Goal: Task Accomplishment & Management: Use online tool/utility

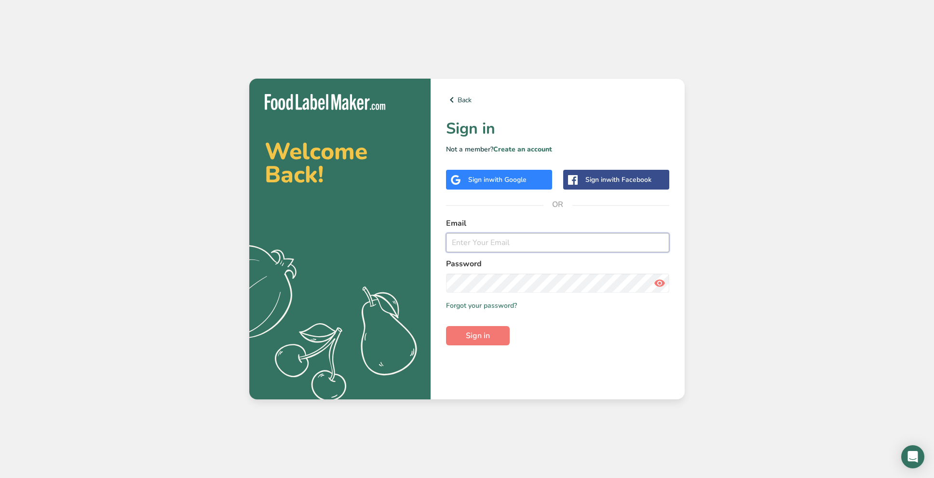
type input "[EMAIL_ADDRESS][DOMAIN_NAME]"
click at [483, 333] on span "Sign in" at bounding box center [478, 336] width 24 height 12
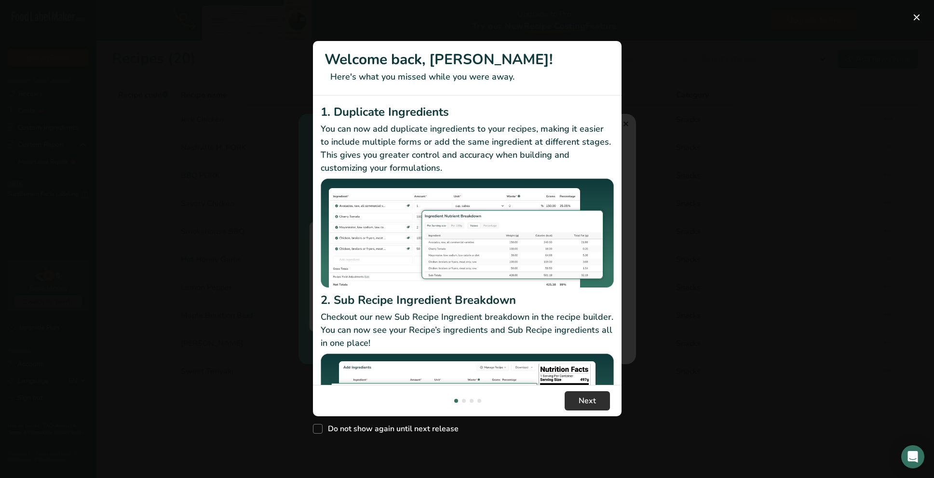
click at [575, 398] on button "Next" at bounding box center [586, 400] width 45 height 19
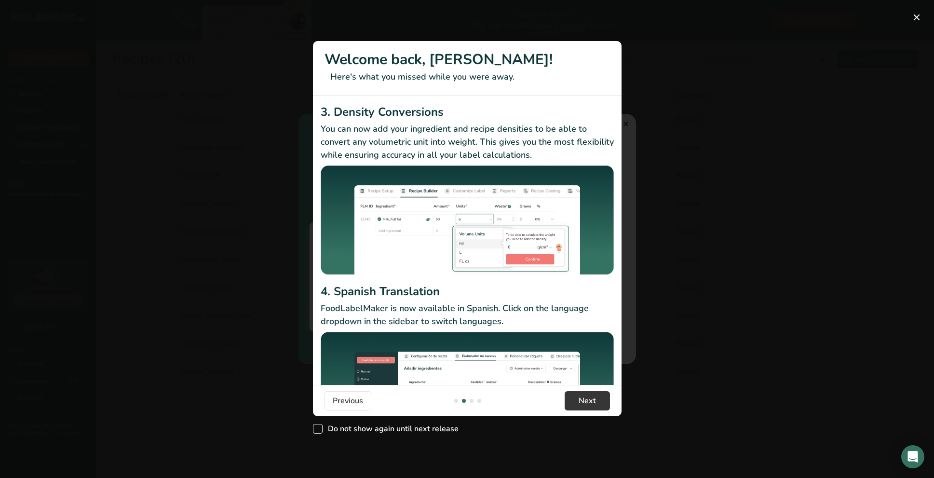
drag, startPoint x: 350, startPoint y: 430, endPoint x: 400, endPoint y: 430, distance: 49.2
click at [350, 431] on span "Do not show again until next release" at bounding box center [390, 429] width 136 height 10
click at [319, 431] on input "Do not show again until next release" at bounding box center [316, 429] width 6 height 6
checkbox input "true"
click at [576, 401] on button "Next" at bounding box center [586, 400] width 45 height 19
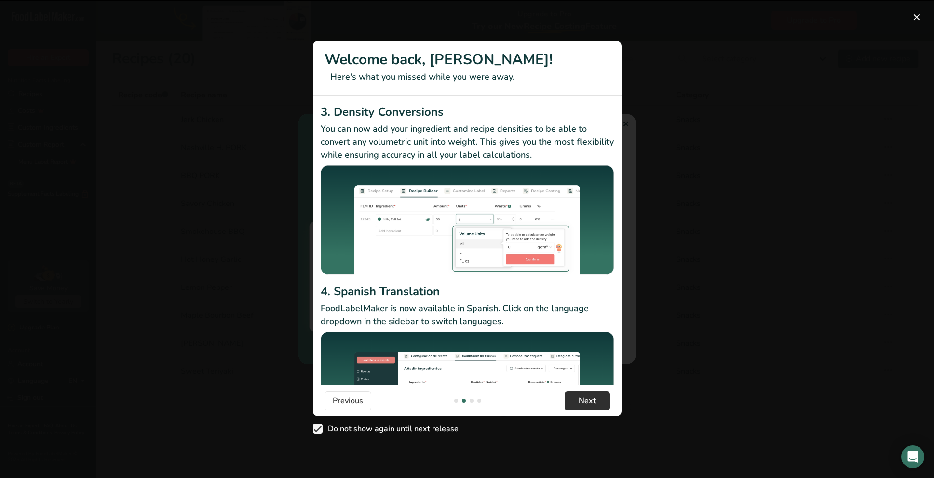
scroll to position [0, 617]
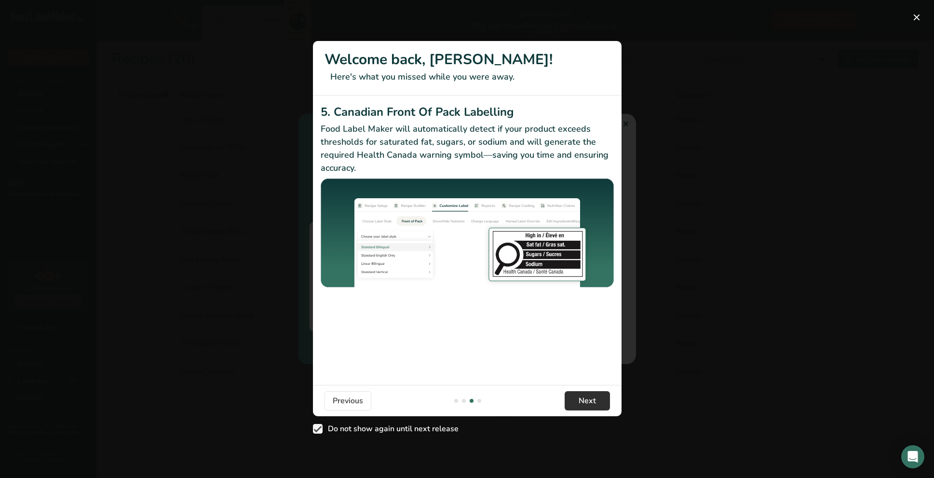
click at [586, 407] on button "Next" at bounding box center [586, 400] width 45 height 19
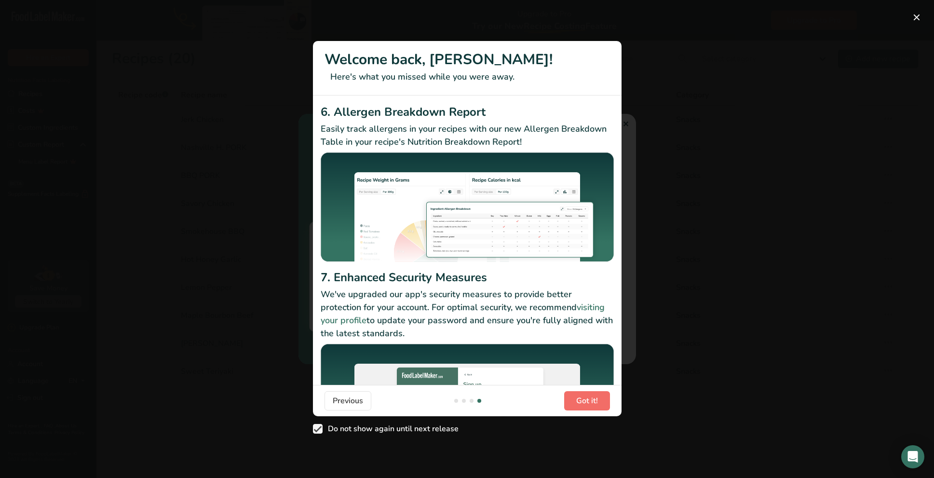
click at [585, 404] on span "Got it!" at bounding box center [587, 401] width 22 height 12
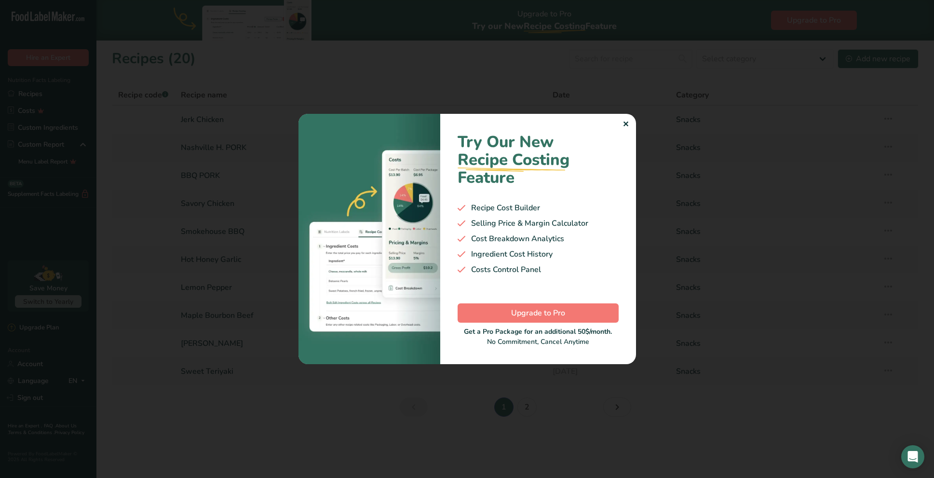
click at [624, 123] on div "✕" at bounding box center [625, 125] width 6 height 12
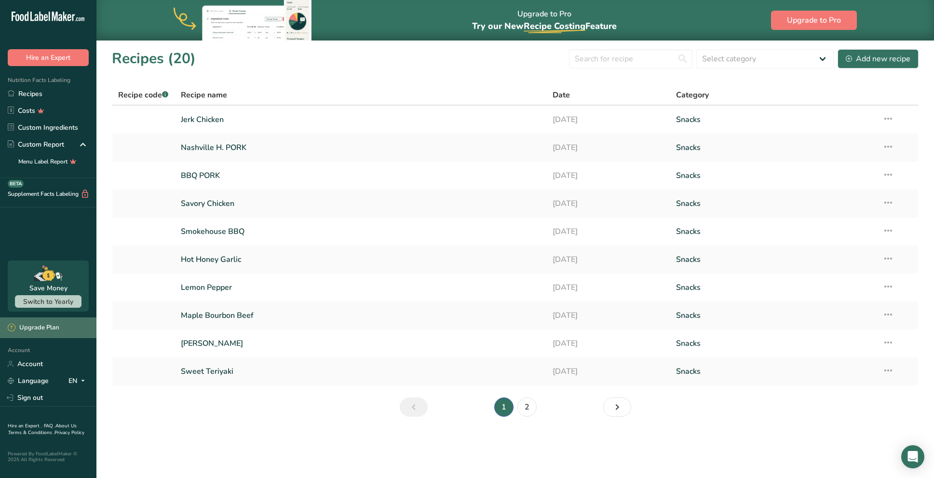
click at [45, 327] on div "Upgrade Plan" at bounding box center [33, 328] width 51 height 10
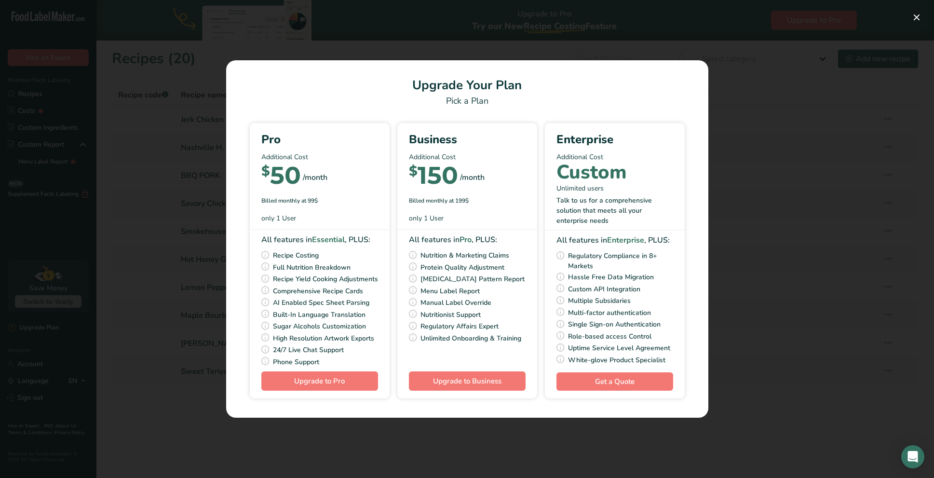
click at [769, 105] on div "Pick Your Pricing Plan Modal" at bounding box center [467, 239] width 934 height 478
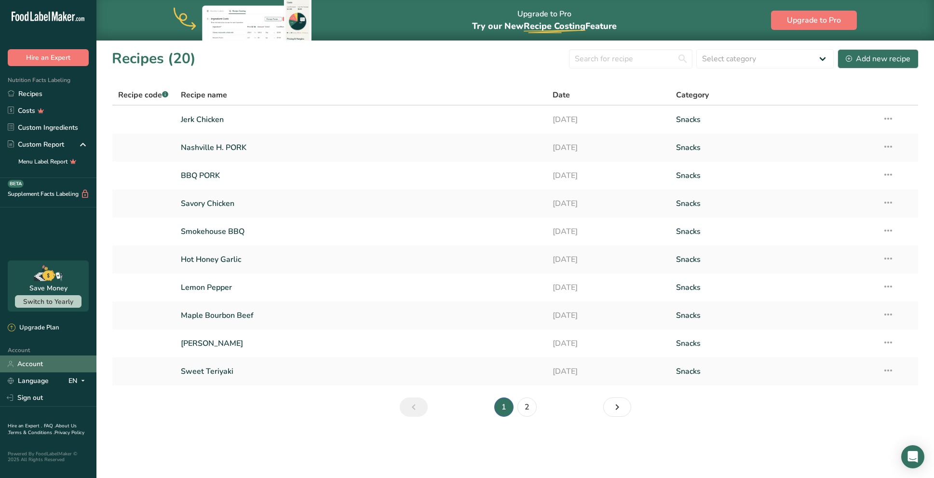
click at [18, 365] on link "Account" at bounding box center [48, 363] width 96 height 17
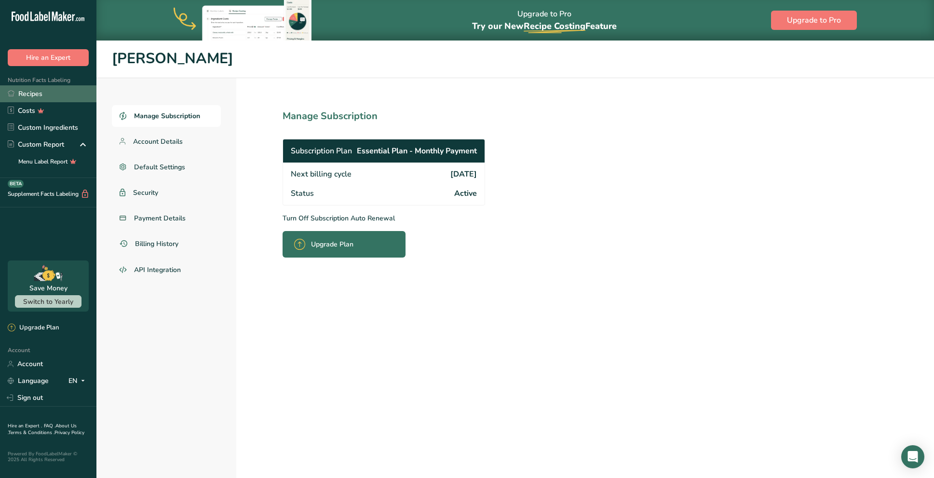
click at [37, 93] on link "Recipes" at bounding box center [48, 93] width 96 height 17
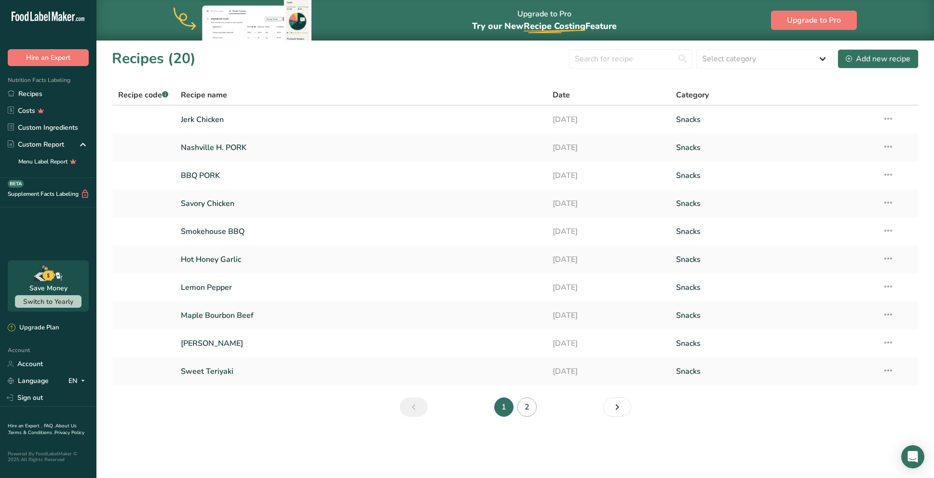
click at [527, 405] on link "2" at bounding box center [526, 406] width 19 height 19
click at [892, 370] on icon at bounding box center [888, 369] width 12 height 17
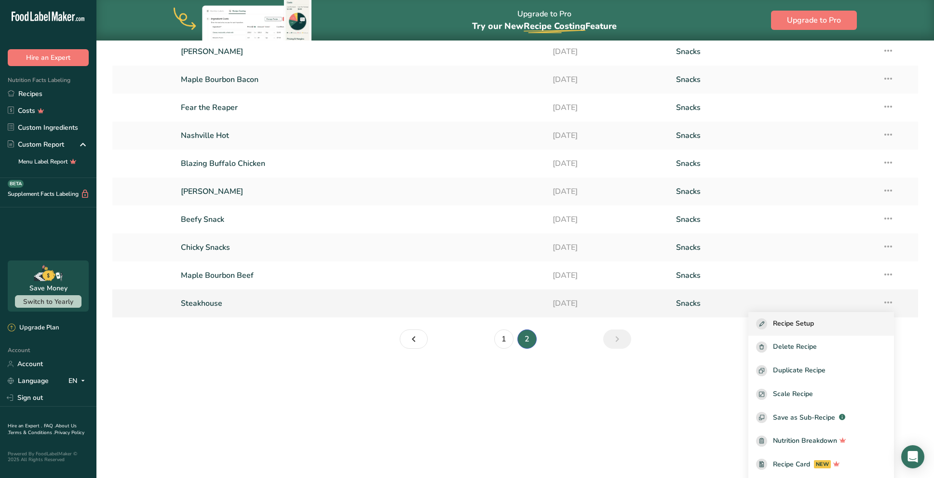
scroll to position [69, 0]
click at [808, 371] on span "Duplicate Recipe" at bounding box center [799, 368] width 53 height 11
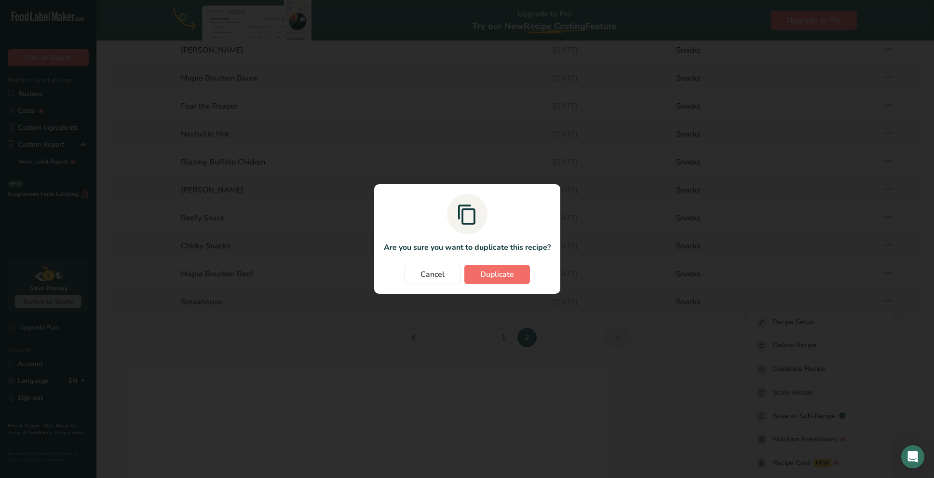
click at [506, 275] on span "Duplicate" at bounding box center [497, 274] width 34 height 12
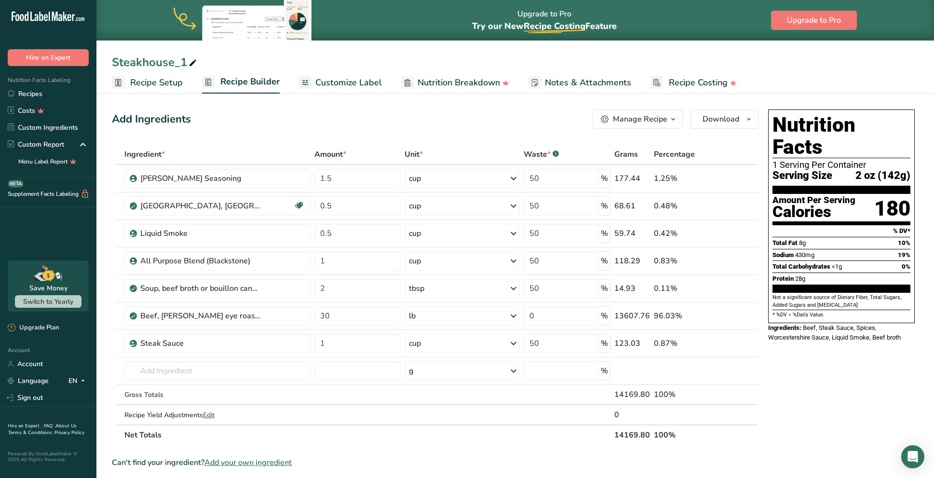
click at [180, 60] on div "Steakhouse_1" at bounding box center [155, 61] width 87 height 17
click at [180, 60] on input "Steakhouse_1" at bounding box center [515, 61] width 806 height 17
click at [179, 60] on input "Steakhouse_1" at bounding box center [515, 61] width 806 height 17
type input "s"
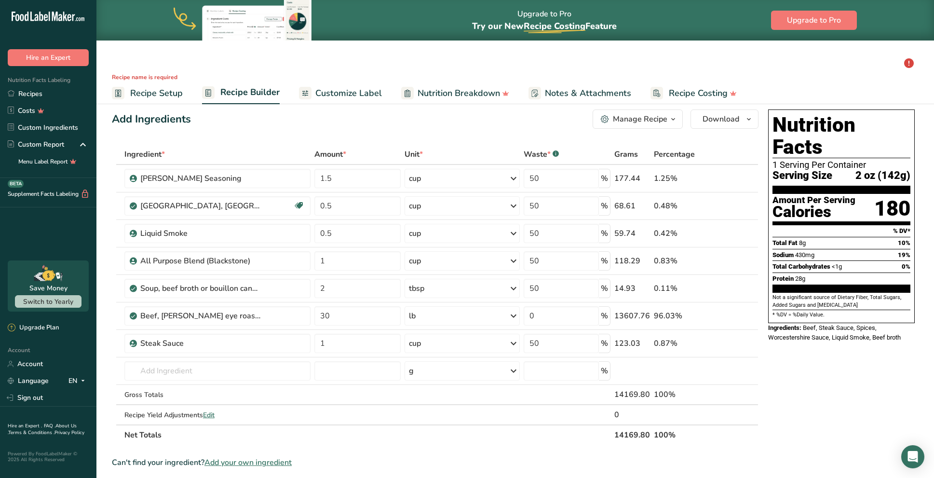
type input "d"
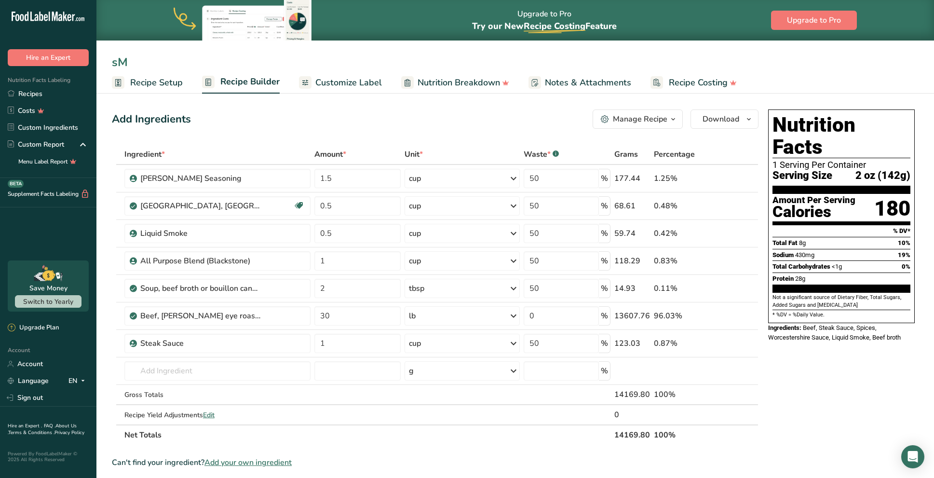
type input "s"
type input "Smoked Brisket"
click at [225, 122] on div "Add Ingredients Manage Recipe Delete Recipe Duplicate Recipe Scale Recipe Save …" at bounding box center [435, 118] width 646 height 19
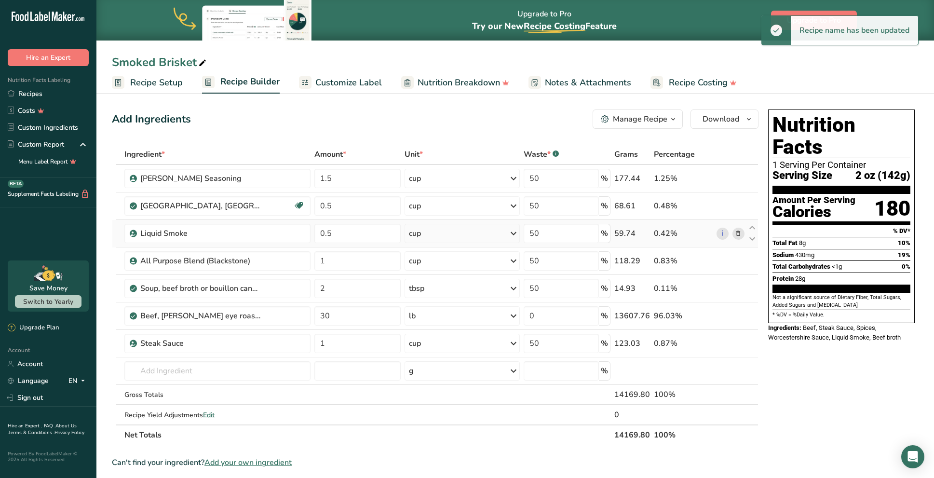
click at [737, 232] on icon at bounding box center [738, 233] width 7 height 10
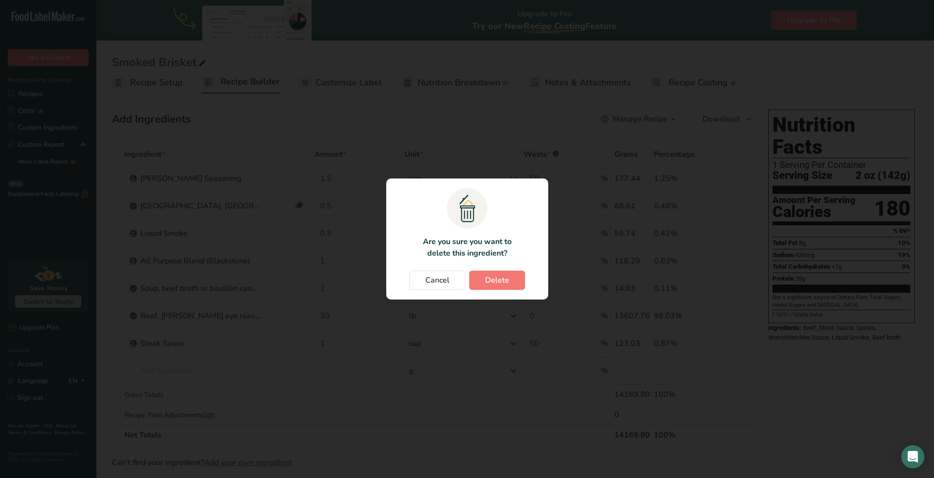
click at [492, 283] on span "Delete" at bounding box center [497, 280] width 24 height 12
type input "1"
type input "2"
type input "30"
type input "0"
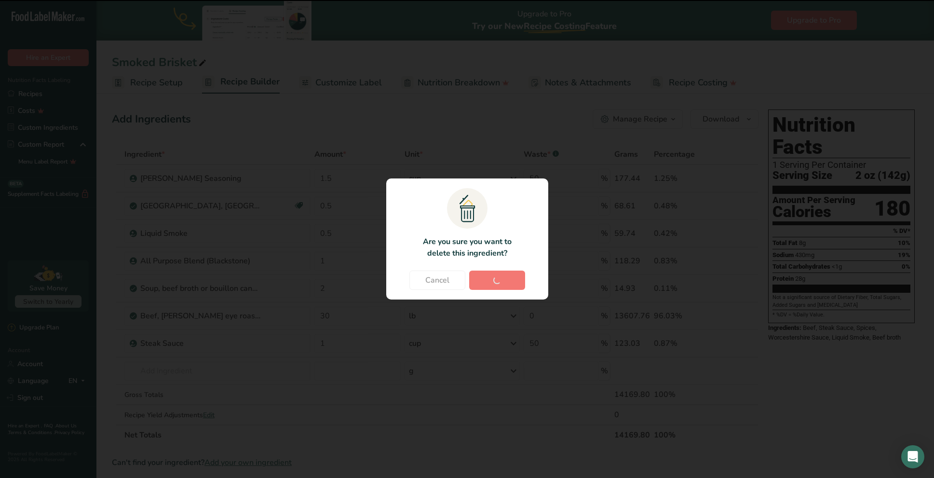
type input "1"
type input "50"
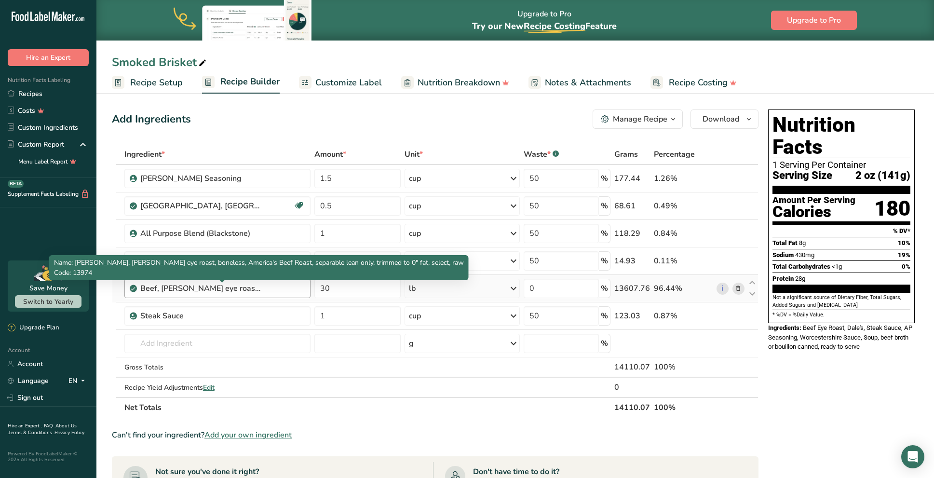
click at [255, 288] on div "Beef, [PERSON_NAME] eye roast, boneless, America's Beef Roast, separable lean o…" at bounding box center [200, 288] width 120 height 12
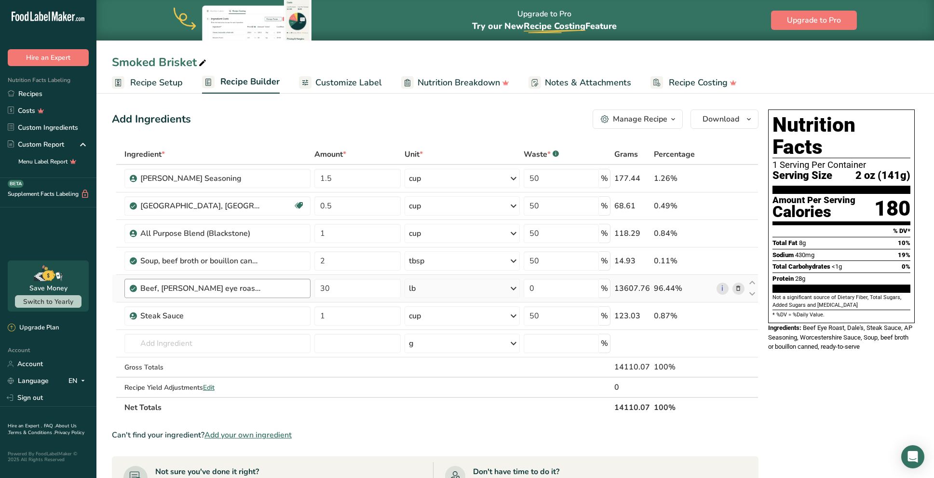
click at [272, 288] on div "Beef, [PERSON_NAME] eye roast, boneless, America's Beef Roast, separable lean o…" at bounding box center [222, 288] width 164 height 12
click at [736, 286] on icon at bounding box center [738, 288] width 7 height 10
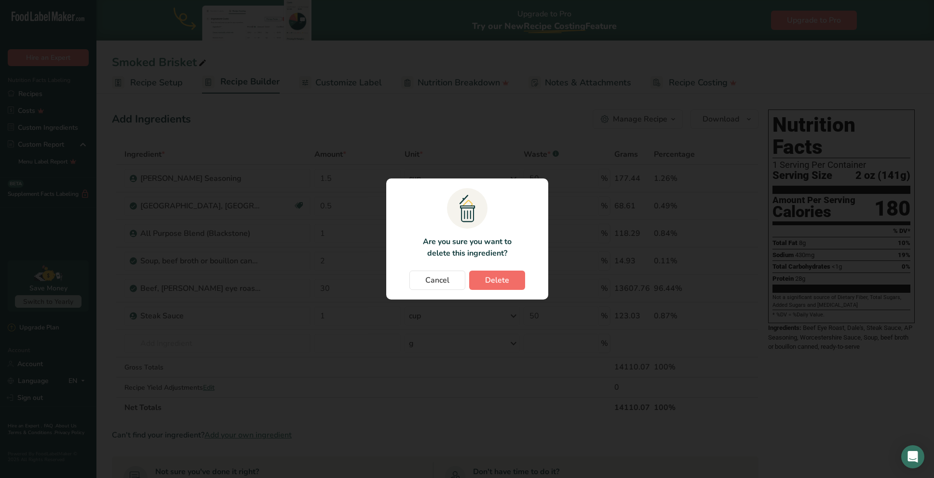
click at [507, 279] on span "Delete" at bounding box center [497, 280] width 24 height 12
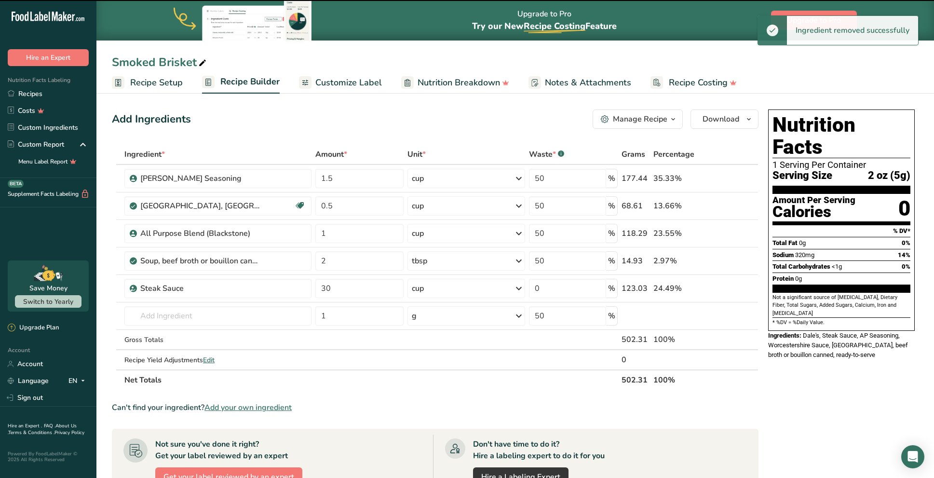
type input "1"
type input "50"
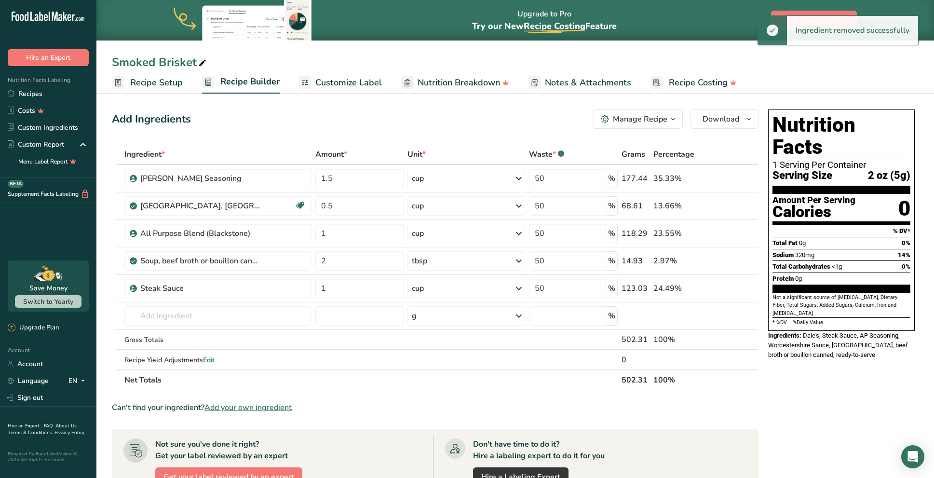
click at [737, 288] on icon at bounding box center [738, 288] width 7 height 10
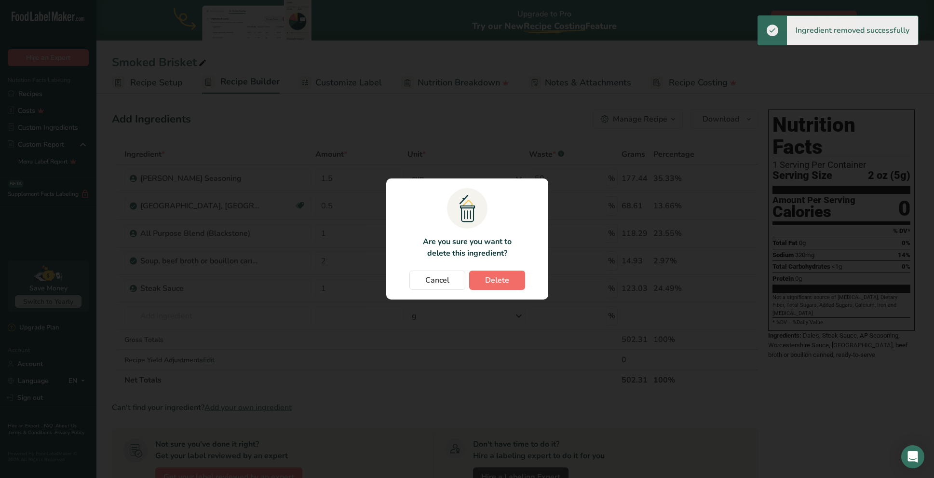
click at [489, 281] on span "Delete" at bounding box center [497, 280] width 24 height 12
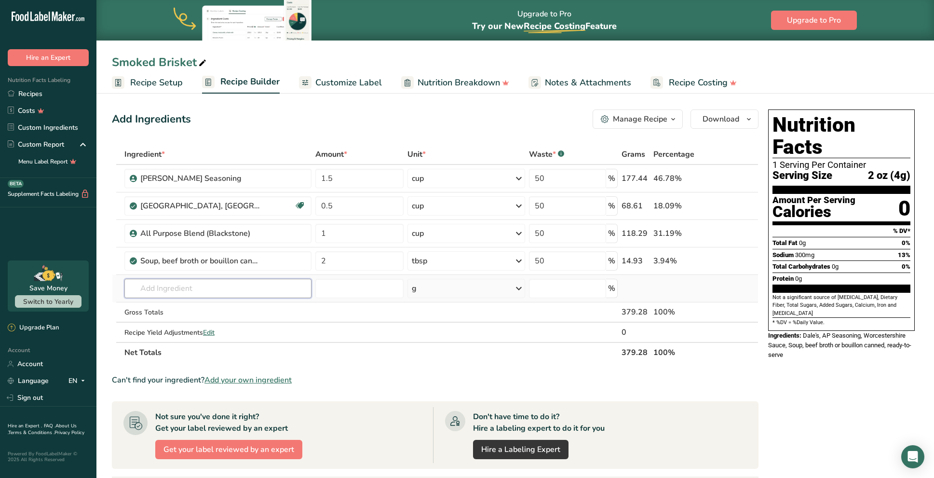
click at [179, 294] on input "text" at bounding box center [217, 288] width 187 height 19
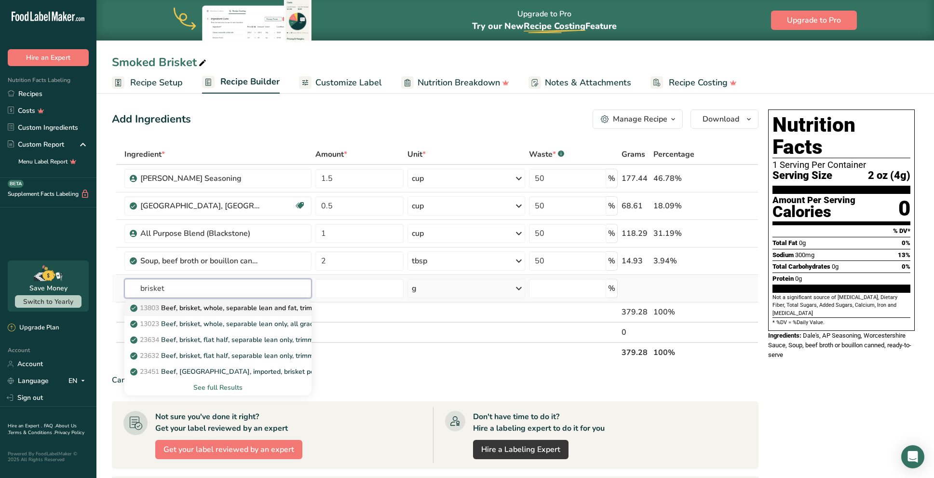
type input "brisket"
click at [169, 307] on p "13803 Beef, brisket, whole, separable lean and fat, trimmed to 1/8" fat, all gr…" at bounding box center [270, 308] width 276 height 10
type input "Beef, brisket, whole, separable lean and fat, trimmed to 1/8" fat, all grades, …"
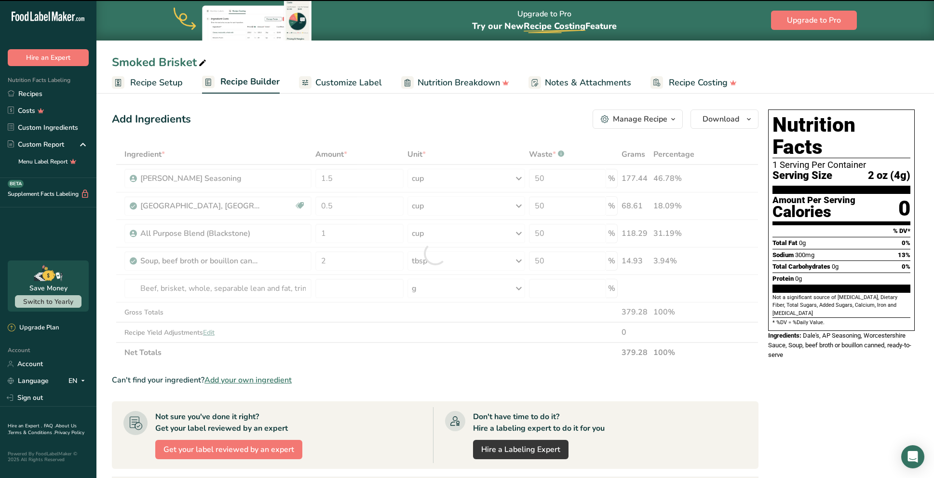
type input "0"
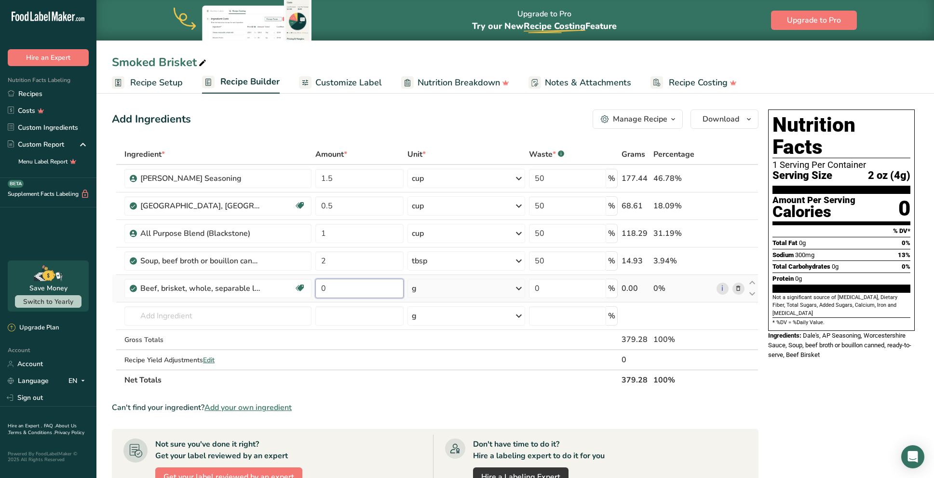
click at [354, 291] on input "0" at bounding box center [359, 288] width 88 height 19
type input "30"
click at [433, 291] on div "Ingredient * Amount * Unit * Waste * .a-a{fill:#347362;}.b-a{fill:#fff;} Grams …" at bounding box center [435, 267] width 646 height 246
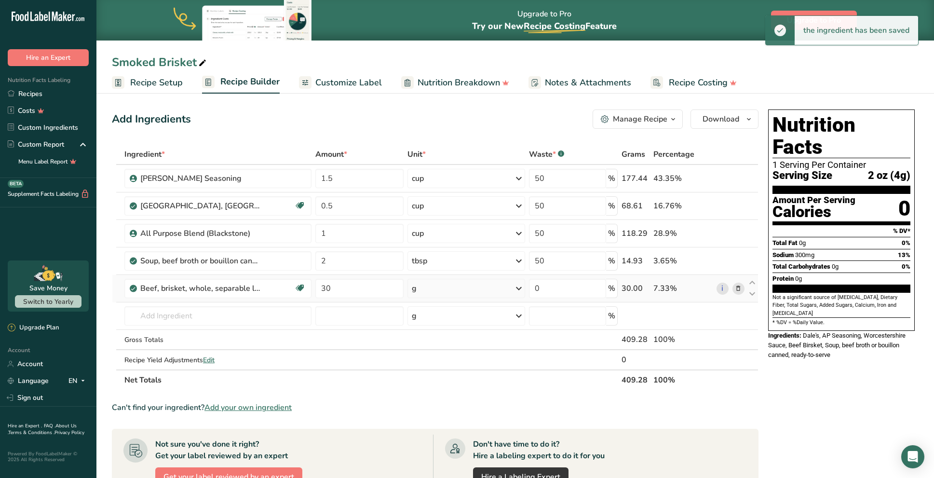
click at [464, 291] on div "g" at bounding box center [466, 288] width 118 height 19
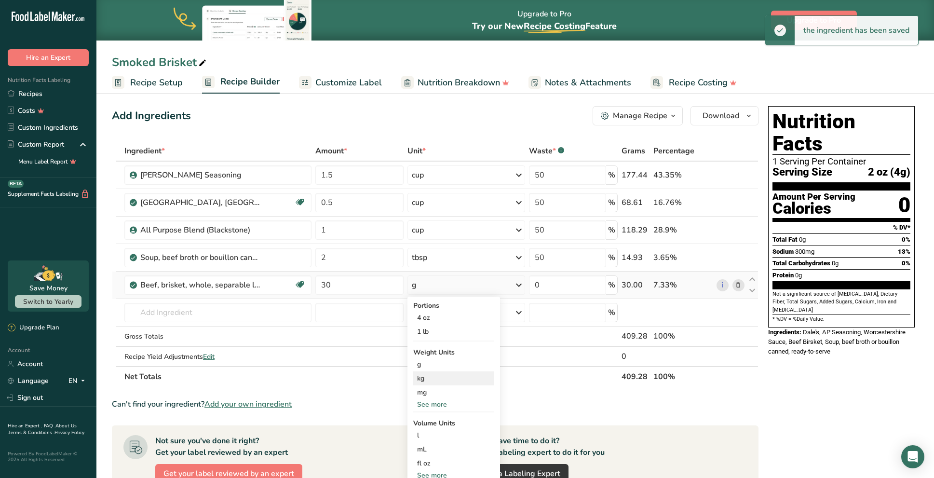
scroll to position [47, 0]
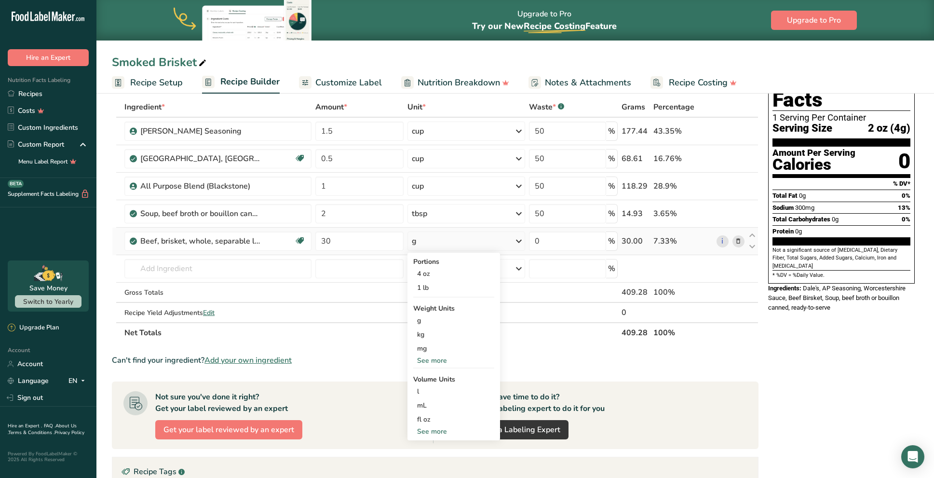
click at [431, 359] on div "See more" at bounding box center [453, 360] width 81 height 10
click at [428, 376] on div "lb" at bounding box center [453, 376] width 81 height 14
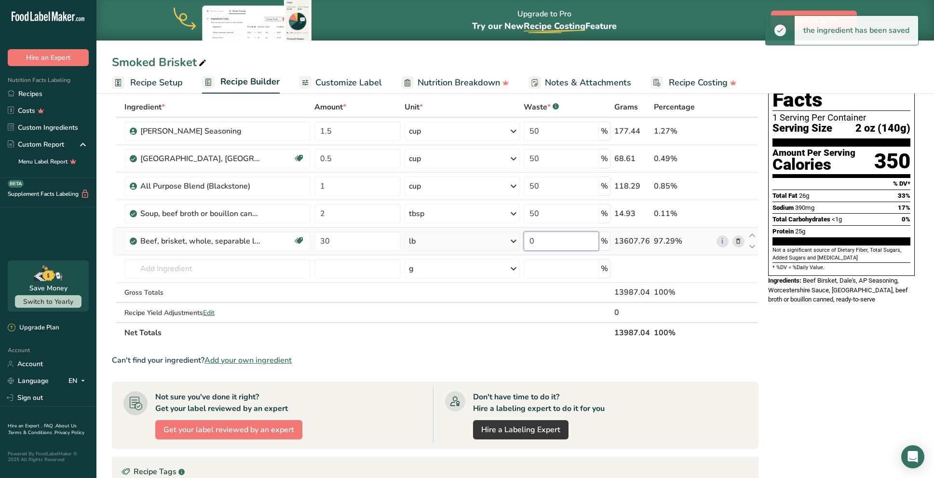
click at [567, 245] on input "0" at bounding box center [560, 240] width 75 height 19
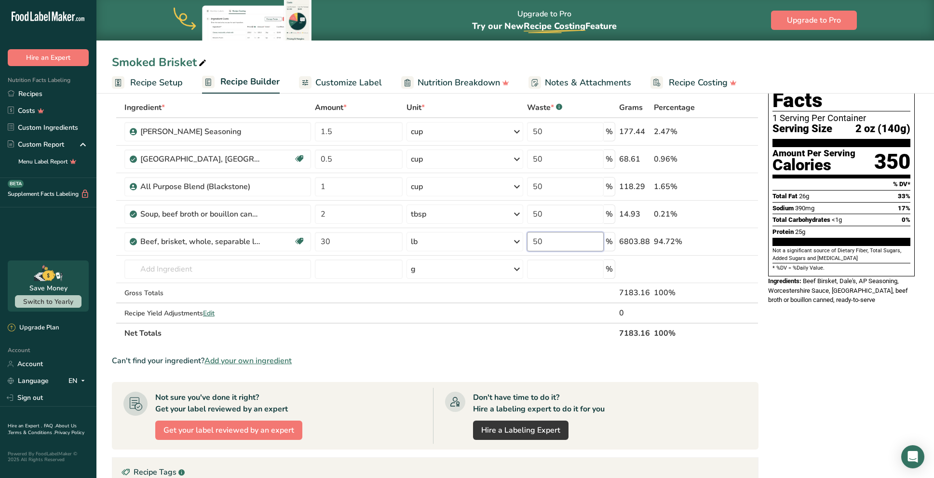
type input "50"
click at [810, 361] on div "Nutrition Facts 1 Serving Per Container Serving Size 2 oz (140g) Amount Per Ser…" at bounding box center [841, 354] width 154 height 591
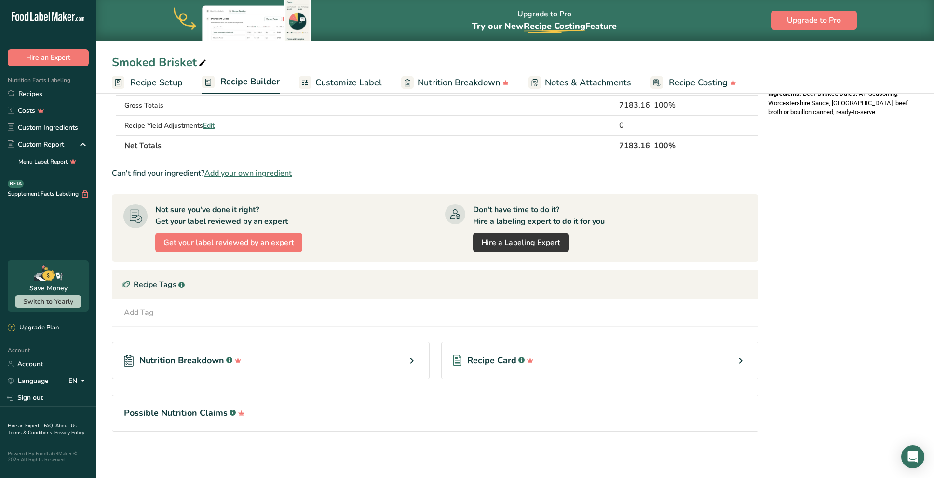
scroll to position [234, 0]
click at [147, 305] on div "Add Tag Standard Tags Custom Tags Source of Antioxidants [MEDICAL_DATA] Effect …" at bounding box center [434, 312] width 645 height 27
click at [147, 311] on div "Add Tag" at bounding box center [139, 313] width 30 height 12
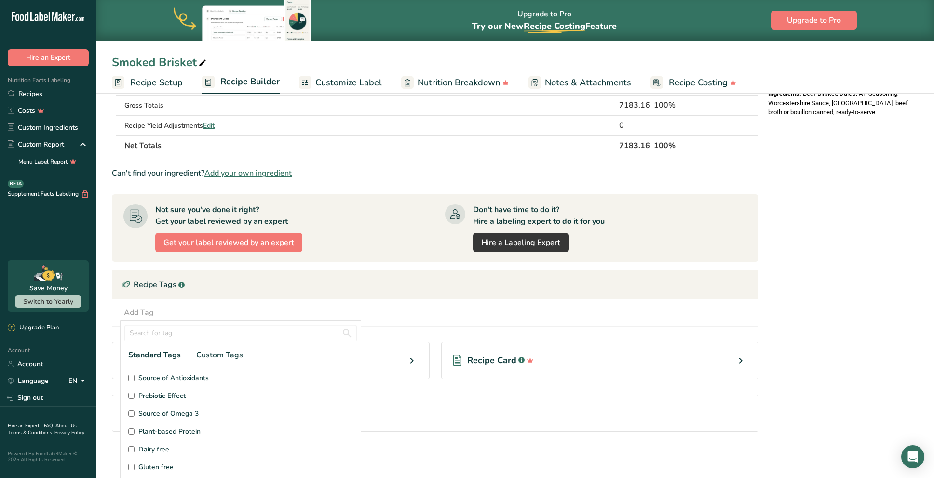
click at [144, 466] on span "Gluten free" at bounding box center [155, 467] width 35 height 10
click at [134, 466] on input "Gluten free" at bounding box center [131, 467] width 6 height 6
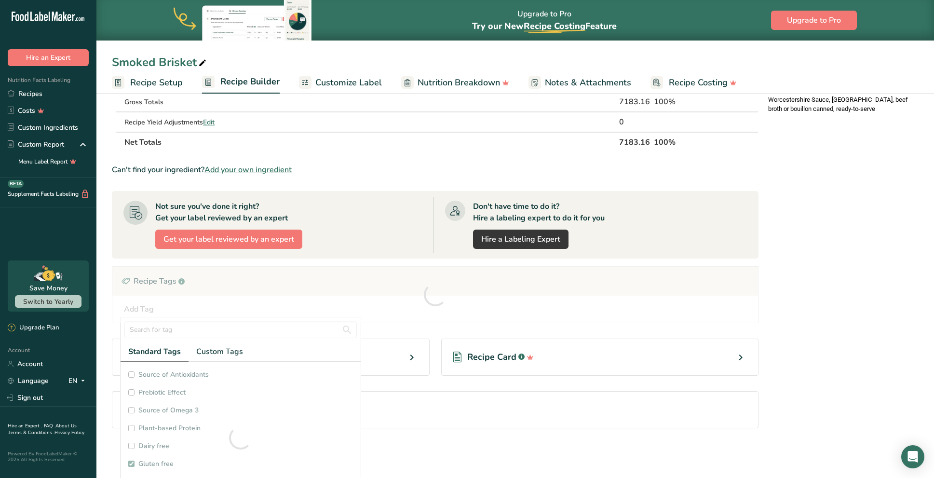
scroll to position [4, 0]
checkbox input "true"
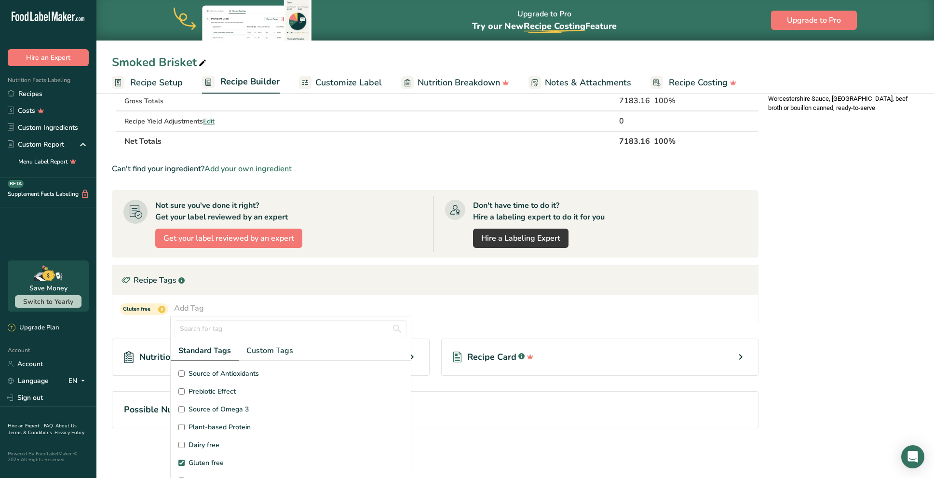
click at [875, 302] on div "Nutrition Facts 1 Serving Per Container Serving Size 2 oz (72g) Amount Per Serv…" at bounding box center [841, 163] width 154 height 592
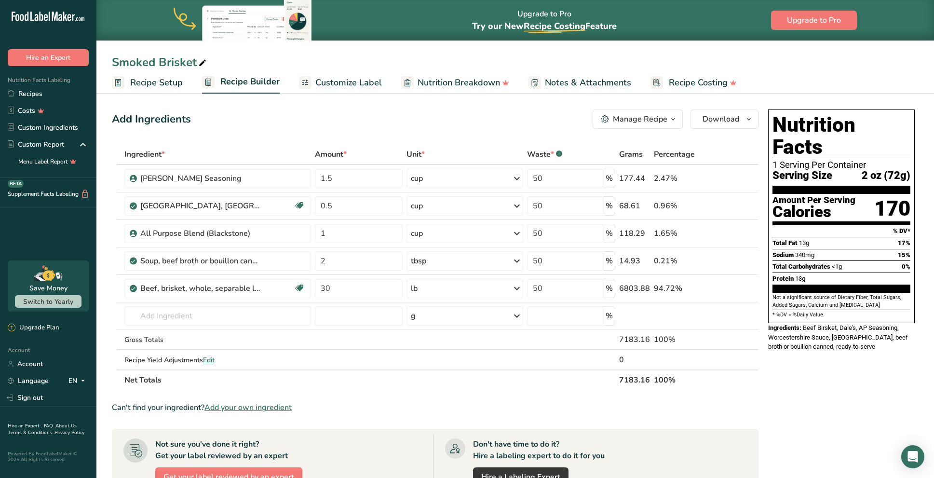
scroll to position [0, 0]
click at [350, 80] on span "Customize Label" at bounding box center [348, 82] width 67 height 13
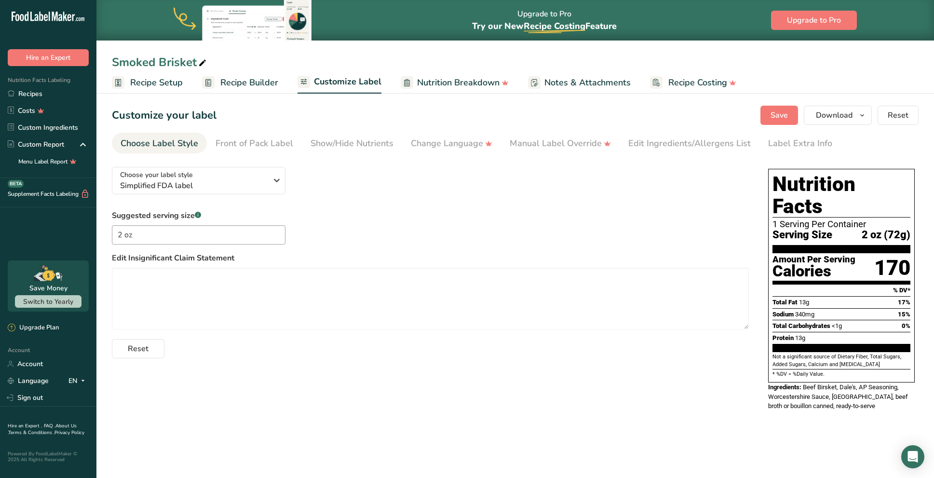
click at [428, 83] on span "Nutrition Breakdown" at bounding box center [458, 82] width 82 height 13
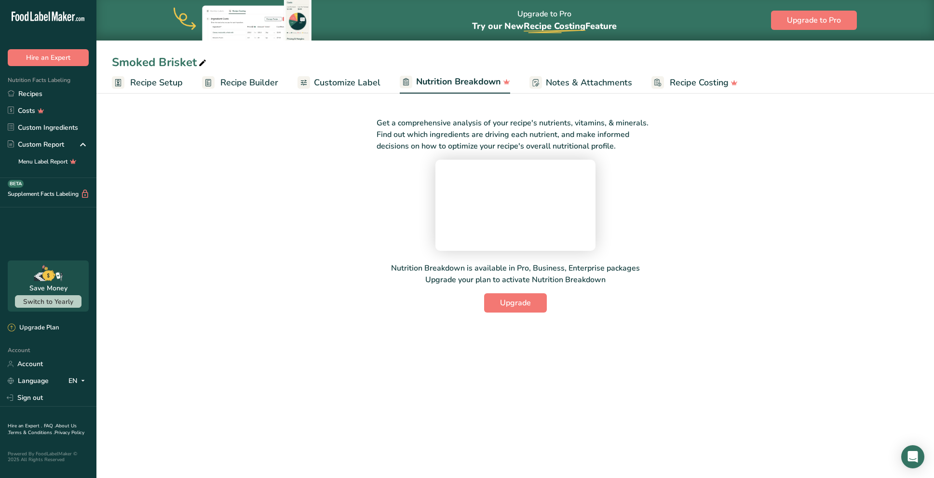
click at [364, 81] on span "Customize Label" at bounding box center [347, 82] width 67 height 13
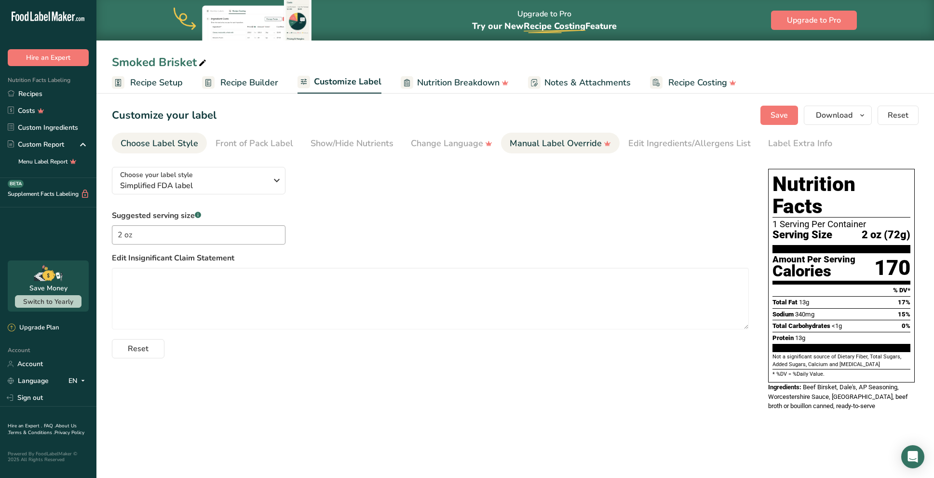
click at [575, 145] on div "Manual Label Override" at bounding box center [559, 143] width 101 height 13
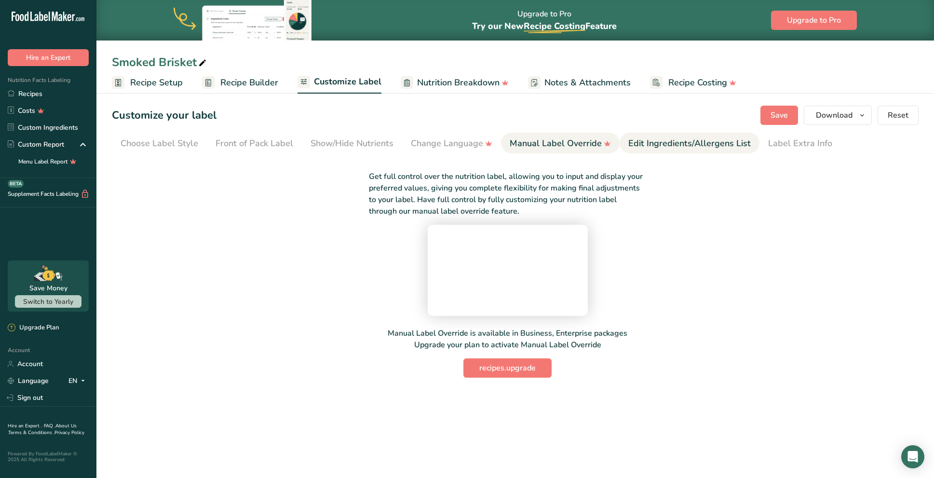
click at [681, 147] on div "Edit Ingredients/Allergens List" at bounding box center [689, 143] width 122 height 13
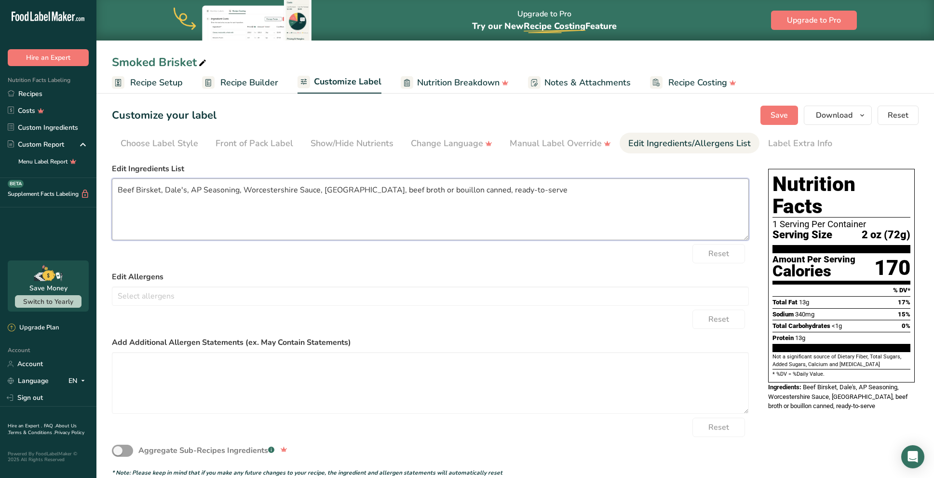
click at [160, 189] on textarea "Beef Birsket, Dale's, AP Seasoning, Worcestershire Sauce, [GEOGRAPHIC_DATA], be…" at bounding box center [430, 209] width 637 height 62
click at [238, 192] on textarea "Beef Brisket, Dale's, AP Seasoning, Worcestershire Sauce, [GEOGRAPHIC_DATA], be…" at bounding box center [430, 209] width 637 height 62
drag, startPoint x: 483, startPoint y: 189, endPoint x: 294, endPoint y: 188, distance: 189.9
click at [294, 188] on textarea "Beef Brisket, Dale's, Spices, Worcestershire Sauce, [GEOGRAPHIC_DATA], beef bro…" at bounding box center [430, 209] width 637 height 62
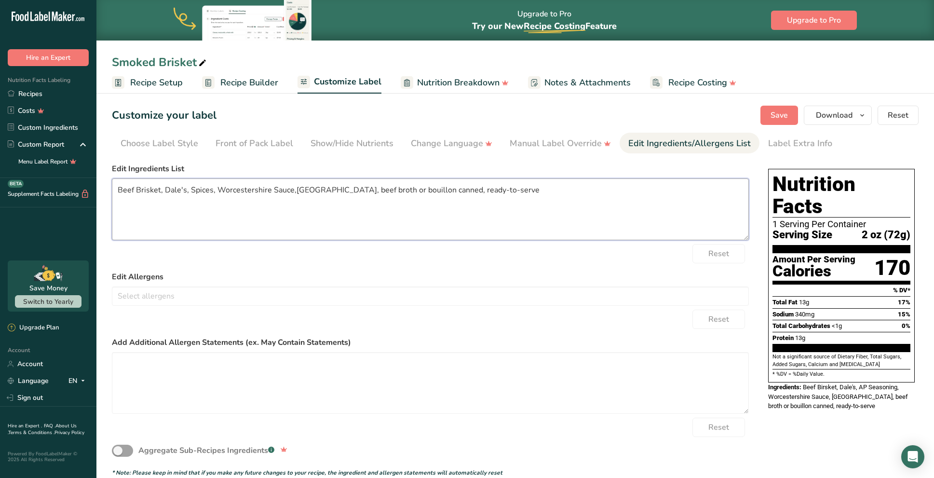
drag, startPoint x: 494, startPoint y: 188, endPoint x: 315, endPoint y: 190, distance: 178.8
click at [315, 190] on textarea "Beef Brisket, Dale's, Spices, Worcestershire Sauce,[GEOGRAPHIC_DATA], beef brot…" at bounding box center [430, 209] width 637 height 62
type textarea "Beef Brisket, Dale's, Spices, Worcestershire Sauce, Beef Broth"
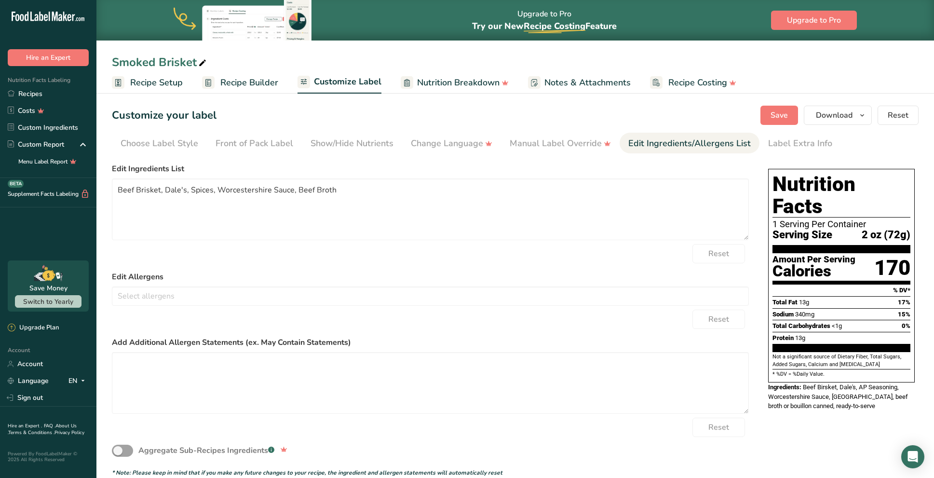
click at [386, 263] on div "Reset" at bounding box center [430, 253] width 637 height 19
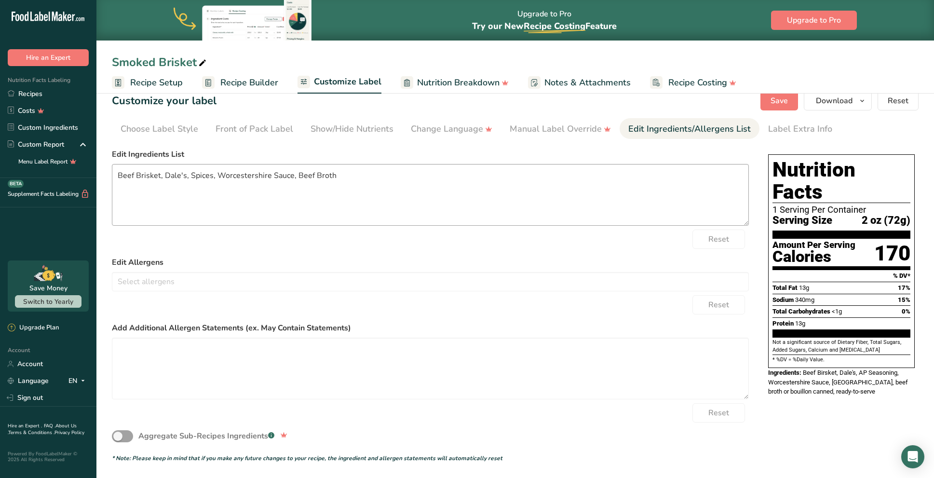
scroll to position [14, 0]
click at [771, 103] on button "Save" at bounding box center [779, 101] width 38 height 19
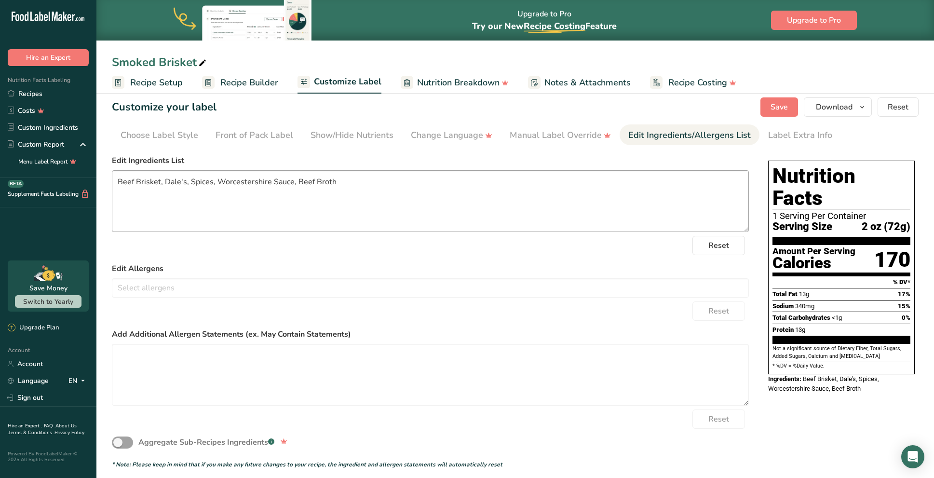
scroll to position [8, 0]
click at [155, 80] on span "Recipe Setup" at bounding box center [156, 82] width 53 height 13
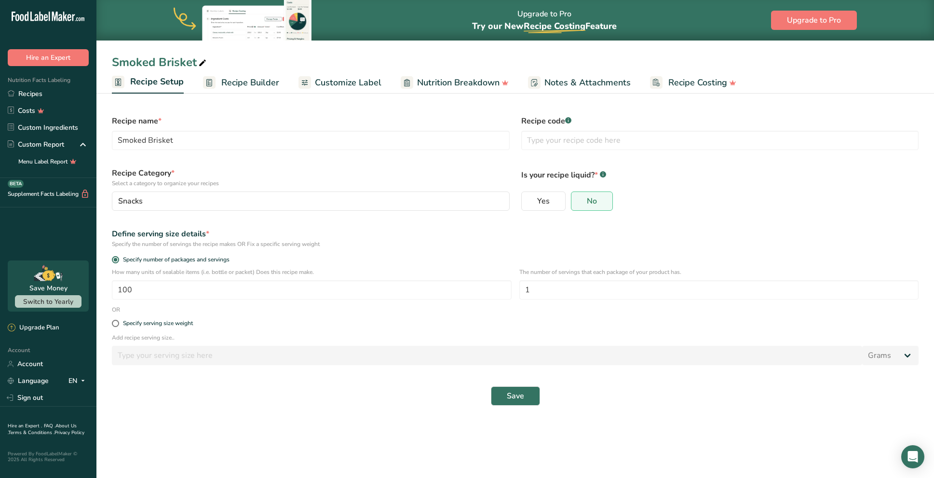
click at [237, 80] on span "Recipe Builder" at bounding box center [250, 82] width 58 height 13
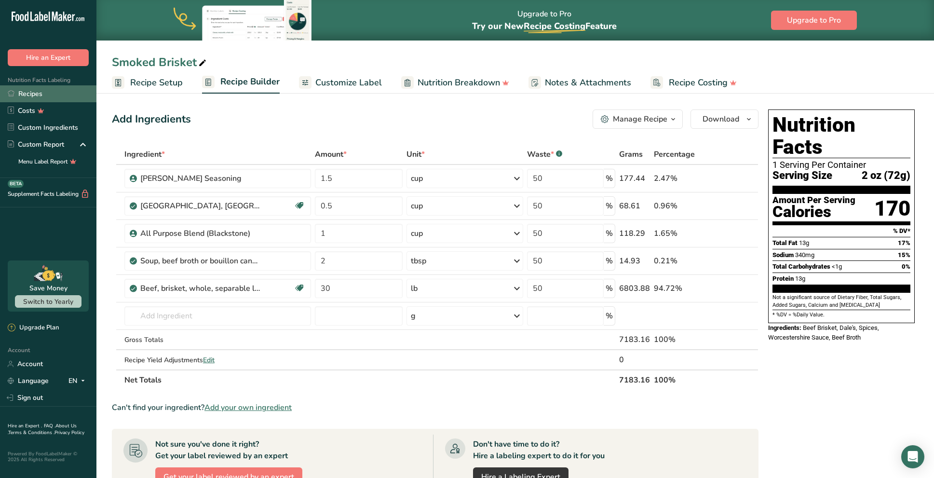
click at [20, 94] on link "Recipes" at bounding box center [48, 93] width 96 height 17
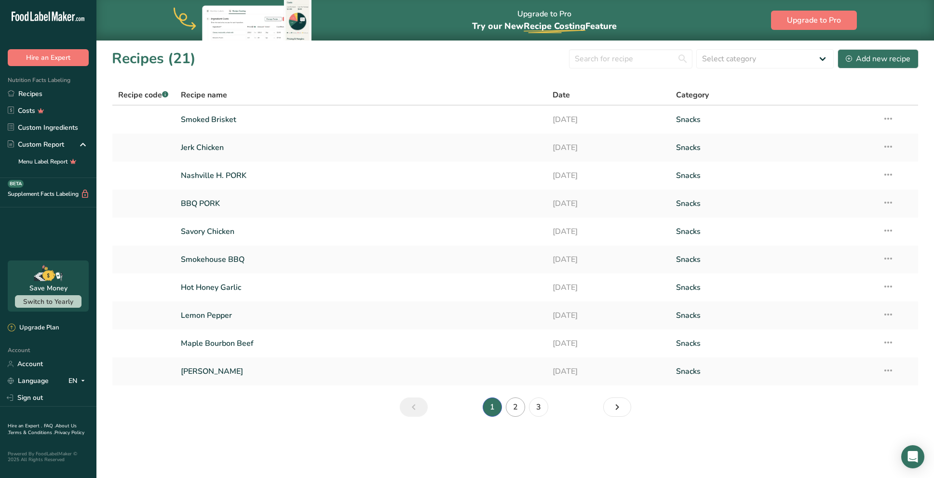
click at [518, 404] on link "2" at bounding box center [515, 406] width 19 height 19
click at [534, 405] on link "3" at bounding box center [538, 406] width 19 height 19
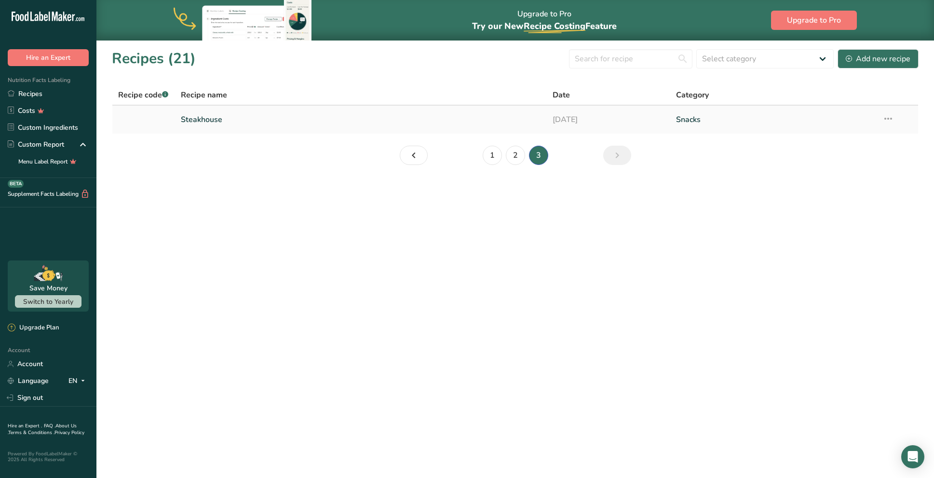
click at [200, 121] on link "Steakhouse" at bounding box center [361, 119] width 360 height 20
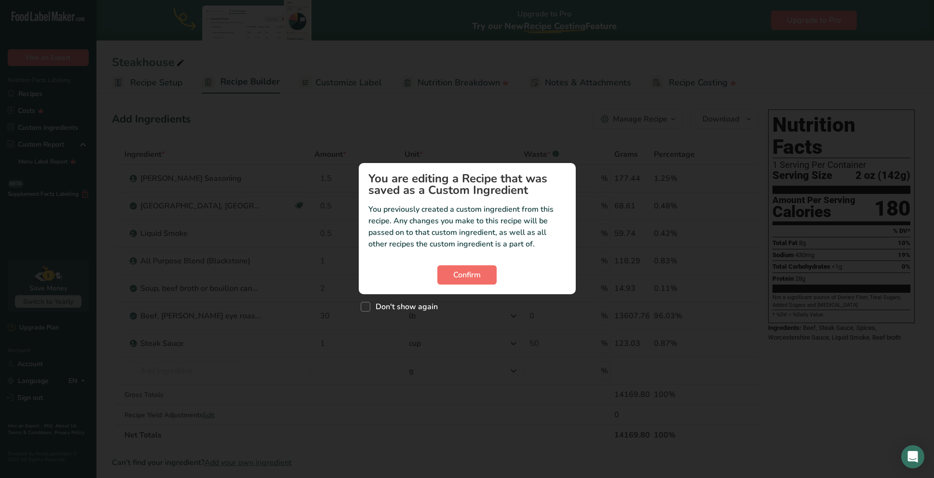
click at [457, 275] on span "Confirm" at bounding box center [466, 275] width 27 height 12
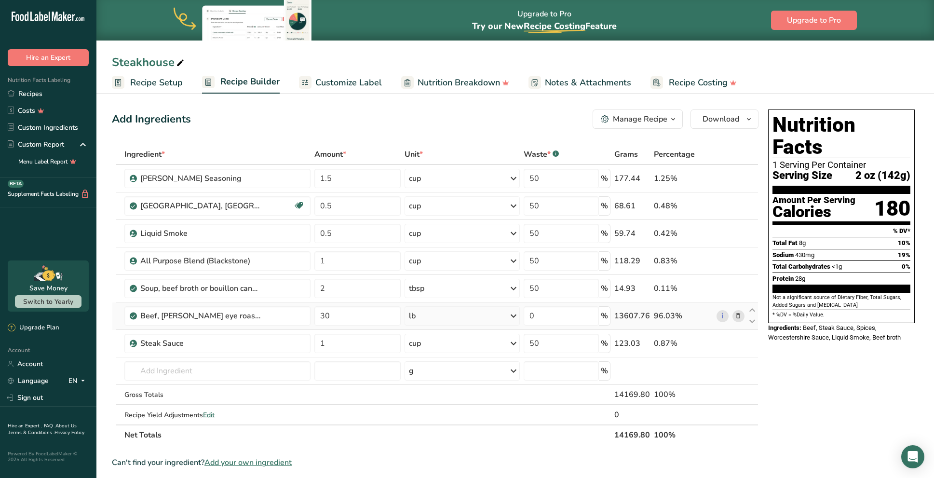
scroll to position [0, 0]
click at [33, 92] on link "Recipes" at bounding box center [48, 93] width 96 height 17
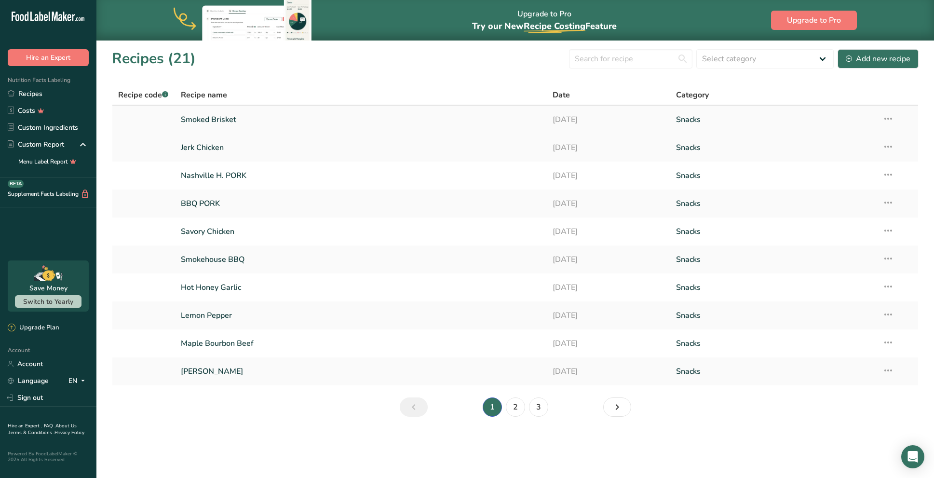
click at [238, 116] on link "Smoked Brisket" at bounding box center [361, 119] width 360 height 20
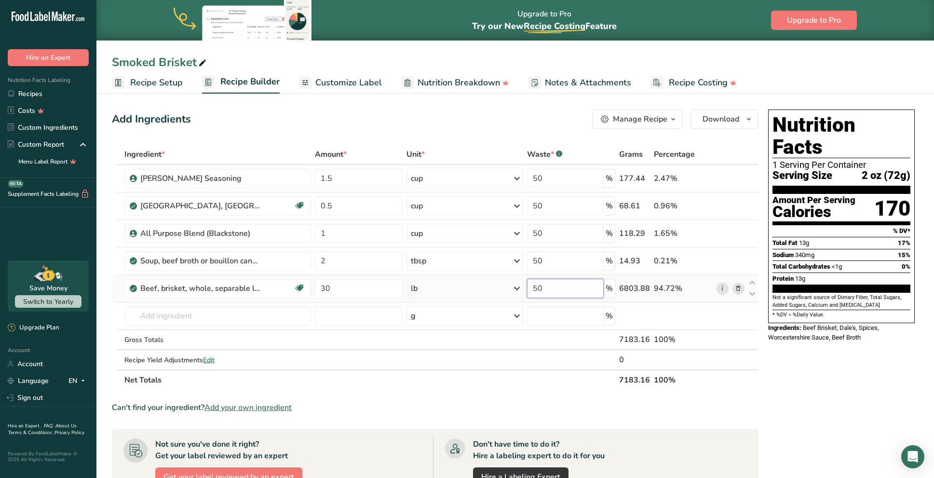
click at [561, 288] on input "50" at bounding box center [565, 288] width 76 height 19
click at [561, 289] on input "50" at bounding box center [565, 288] width 76 height 19
type input "1"
type input "0"
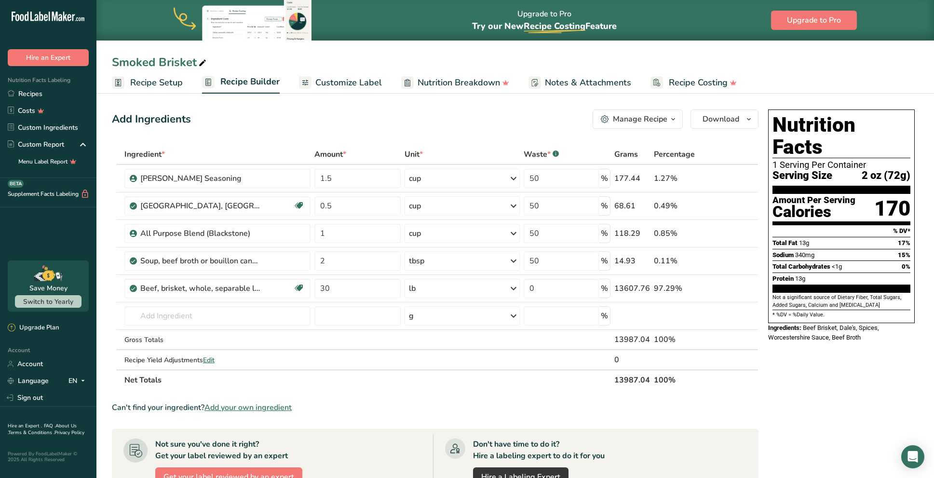
click at [785, 382] on div "Nutrition Facts 1 Serving Per Container Serving Size 2 oz (72g) Amount Per Serv…" at bounding box center [841, 402] width 154 height 592
click at [429, 85] on span "Nutrition Breakdown" at bounding box center [458, 82] width 82 height 13
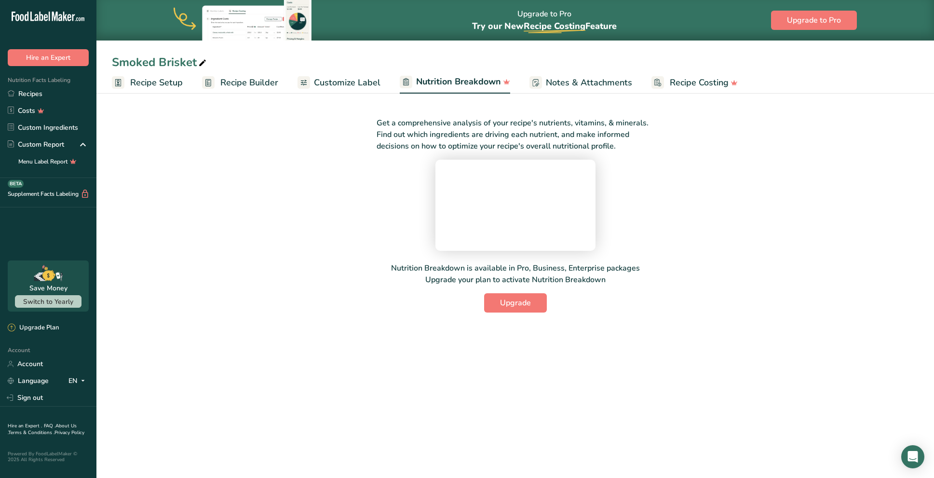
click at [249, 79] on span "Recipe Builder" at bounding box center [249, 82] width 58 height 13
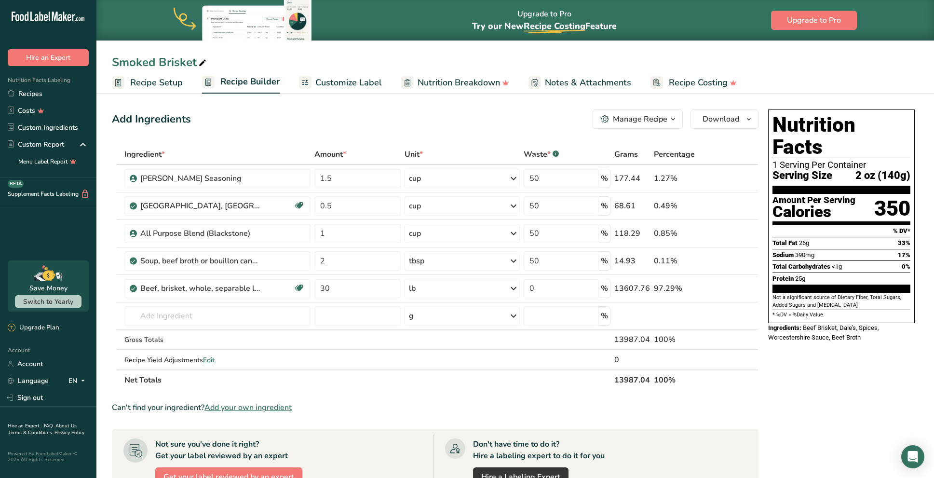
click at [365, 82] on span "Customize Label" at bounding box center [348, 82] width 67 height 13
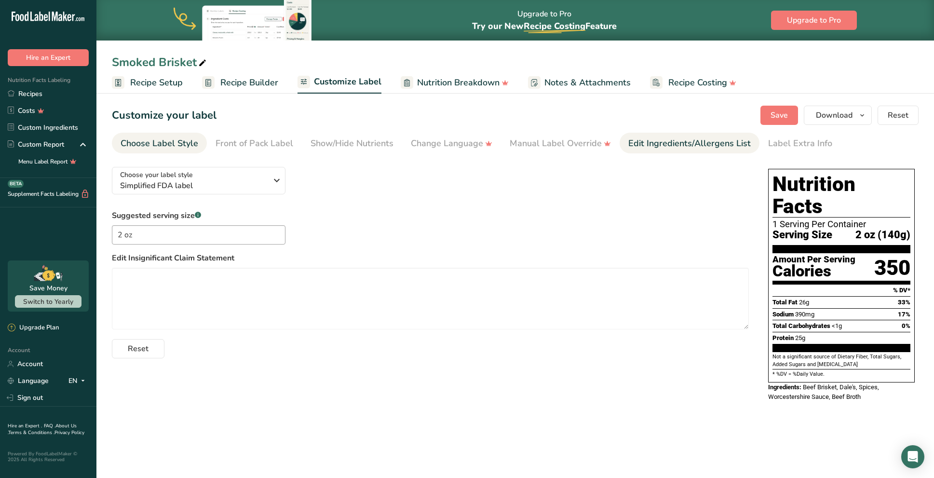
click at [680, 137] on div "Edit Ingredients/Allergens List" at bounding box center [689, 143] width 122 height 13
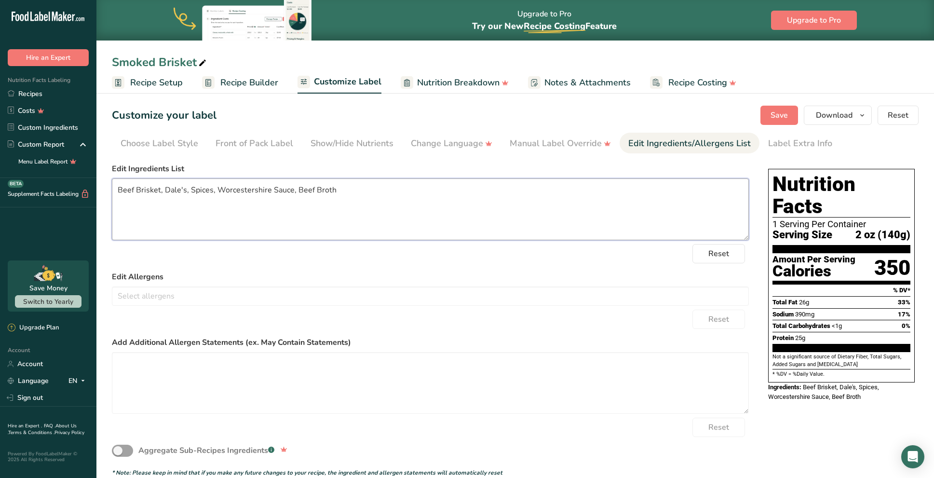
drag, startPoint x: 187, startPoint y: 190, endPoint x: 223, endPoint y: 196, distance: 35.7
click at [189, 190] on textarea "Beef Brisket, Dale's, Spices, Worcestershire Sauce, Beef Broth" at bounding box center [430, 209] width 637 height 62
click at [327, 187] on textarea "Beef Brisket, Spices, Worcestershire Sauce, Beef Broth" at bounding box center [430, 209] width 637 height 62
type textarea "Beef Brisket, Spices, Worcestershire Sauce, Beef Broth"
click at [510, 260] on div "Reset" at bounding box center [430, 253] width 637 height 19
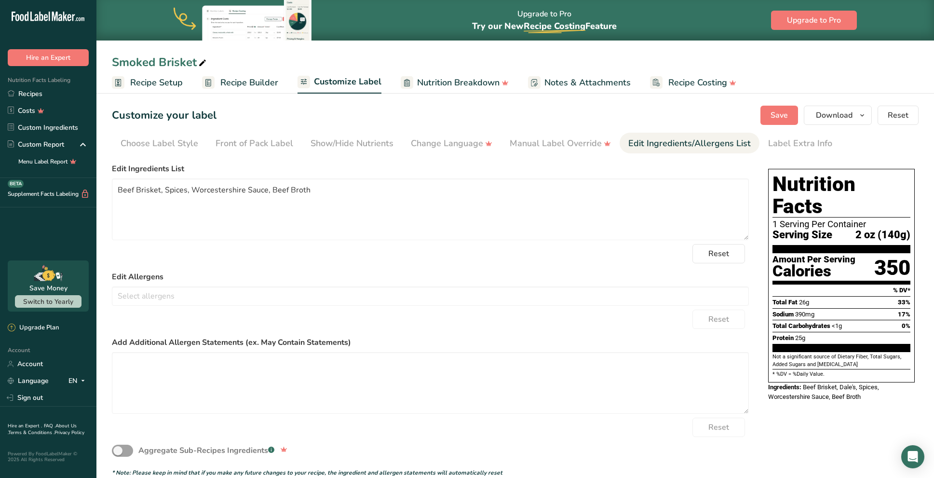
click at [778, 114] on span "Save" at bounding box center [778, 115] width 17 height 12
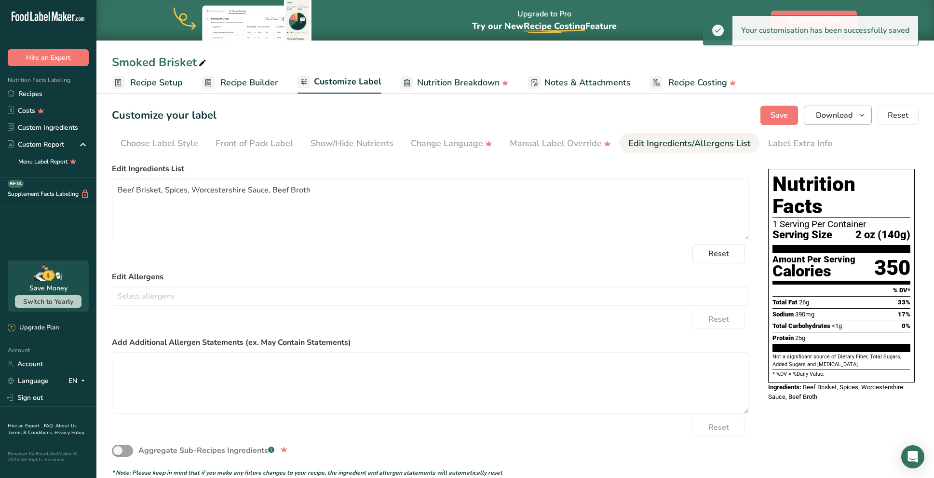
click at [836, 116] on span "Download" at bounding box center [833, 115] width 37 height 12
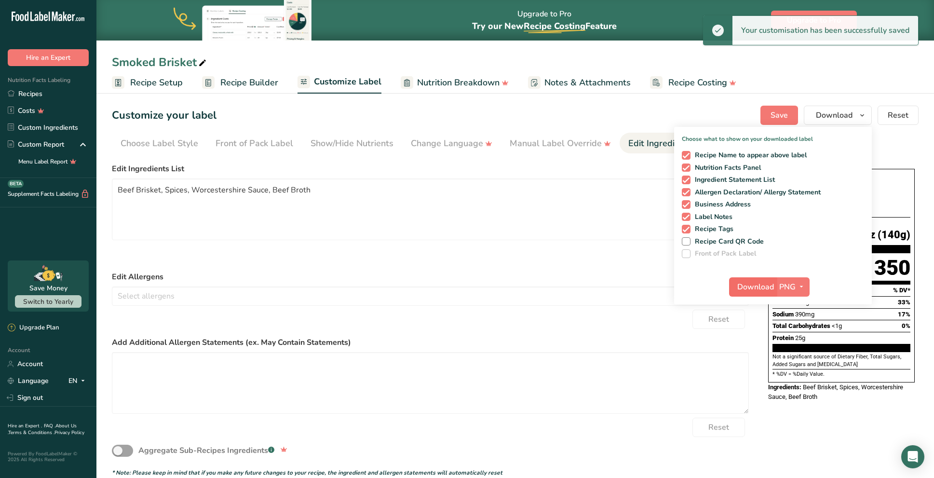
click at [753, 287] on span "Download" at bounding box center [755, 287] width 37 height 12
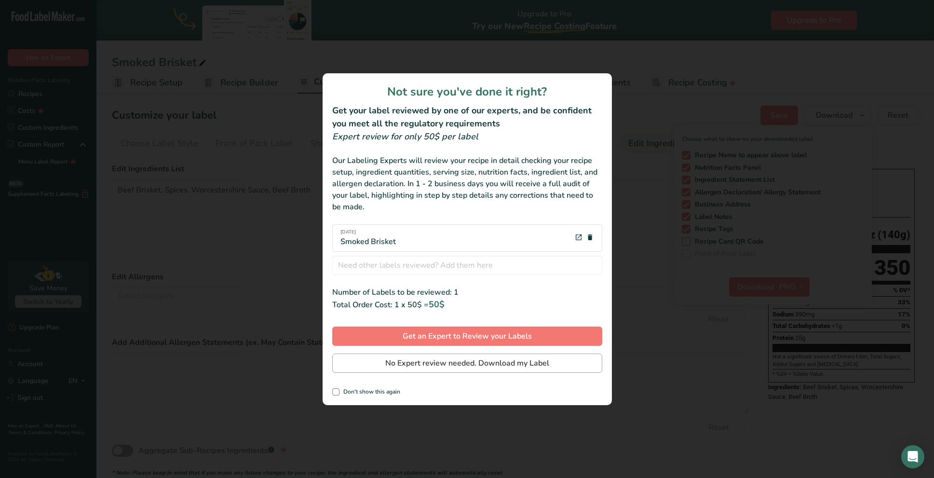
click at [449, 365] on span "No Expert review needed. Download my Label" at bounding box center [467, 363] width 164 height 12
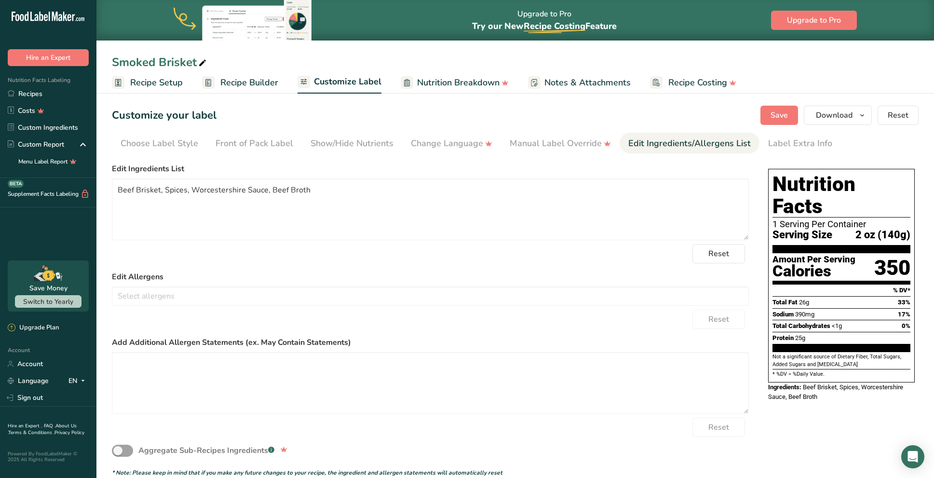
click at [254, 86] on span "Recipe Builder" at bounding box center [249, 82] width 58 height 13
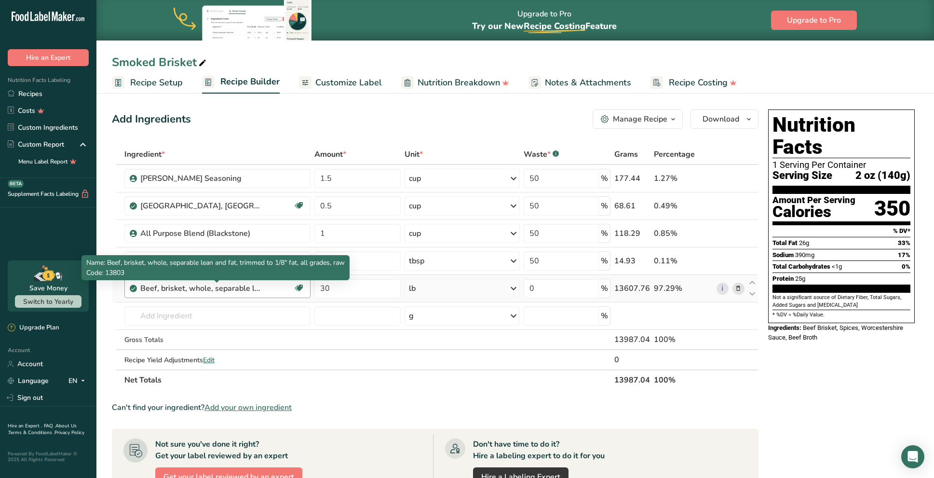
click at [223, 289] on div "Beef, brisket, whole, separable lean and fat, trimmed to 1/8" fat, all grades, …" at bounding box center [200, 288] width 120 height 12
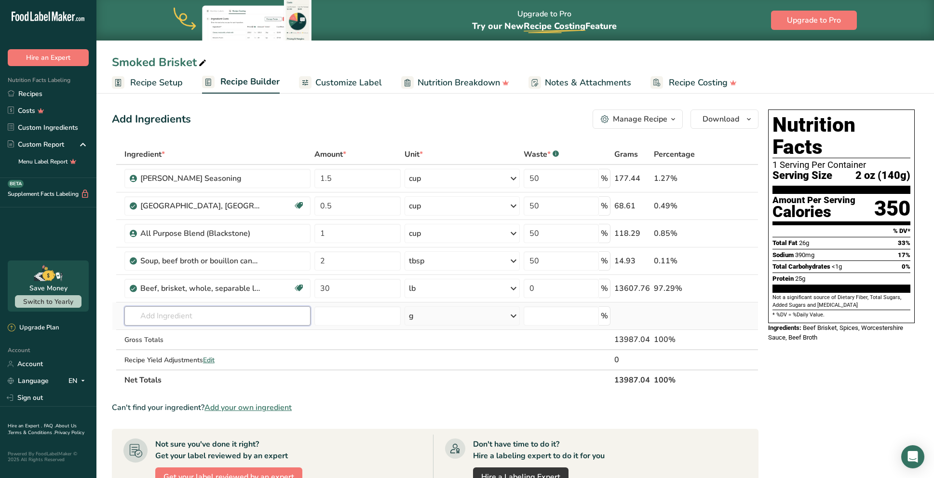
click at [239, 321] on input "text" at bounding box center [217, 315] width 186 height 19
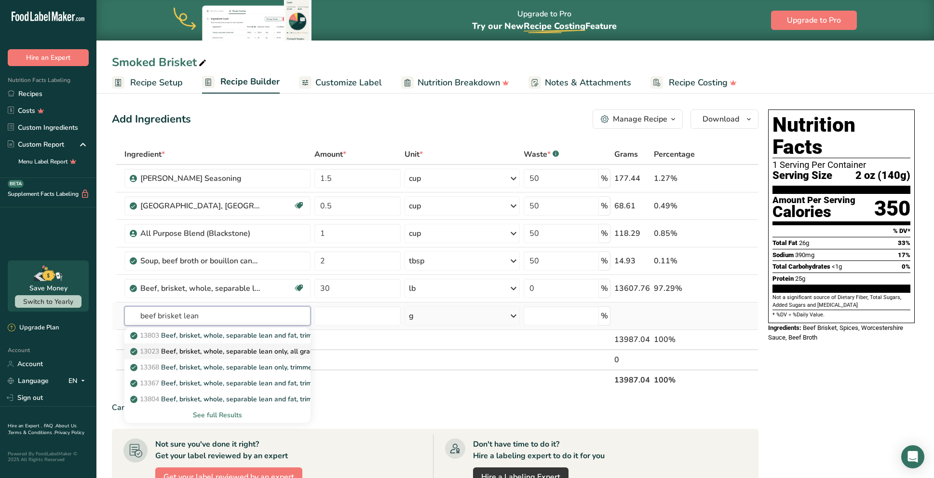
type input "beef brisket lean"
click at [279, 350] on p "13023 Beef, brisket, whole, separable lean only, all grades, raw" at bounding box center [234, 351] width 204 height 10
type input "Beef, brisket, whole, separable lean only, all grades, raw"
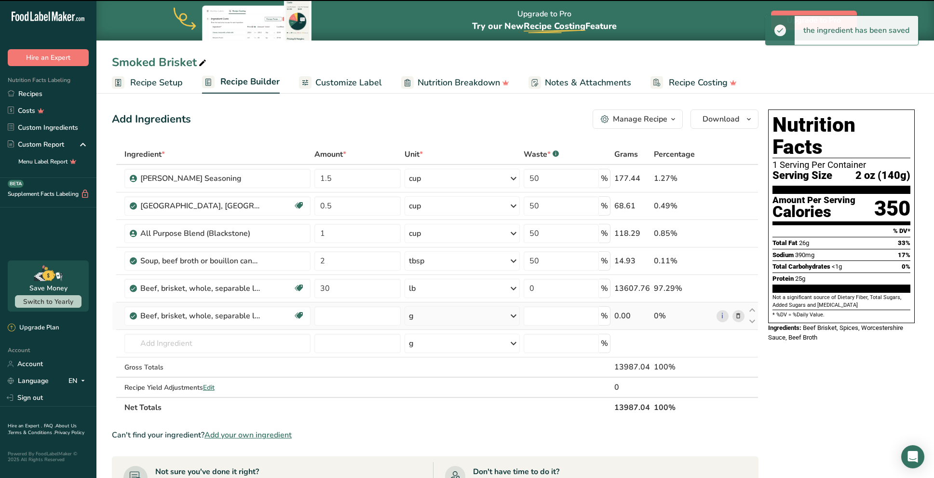
type input "0"
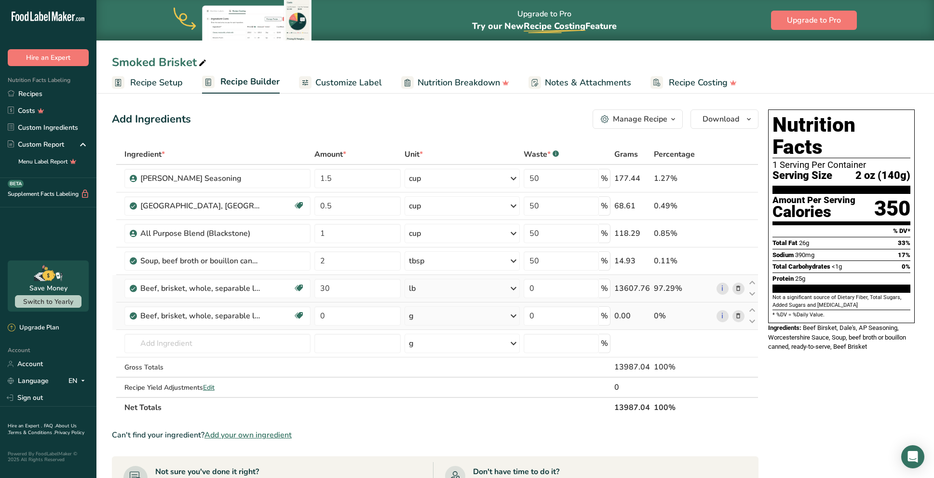
click at [740, 288] on icon at bounding box center [738, 288] width 7 height 10
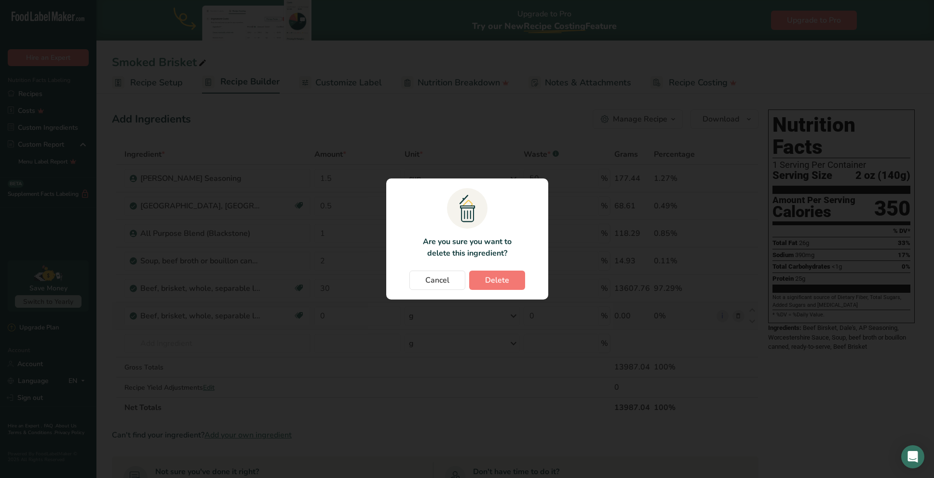
click at [485, 282] on span "Delete" at bounding box center [497, 280] width 24 height 12
type input "0"
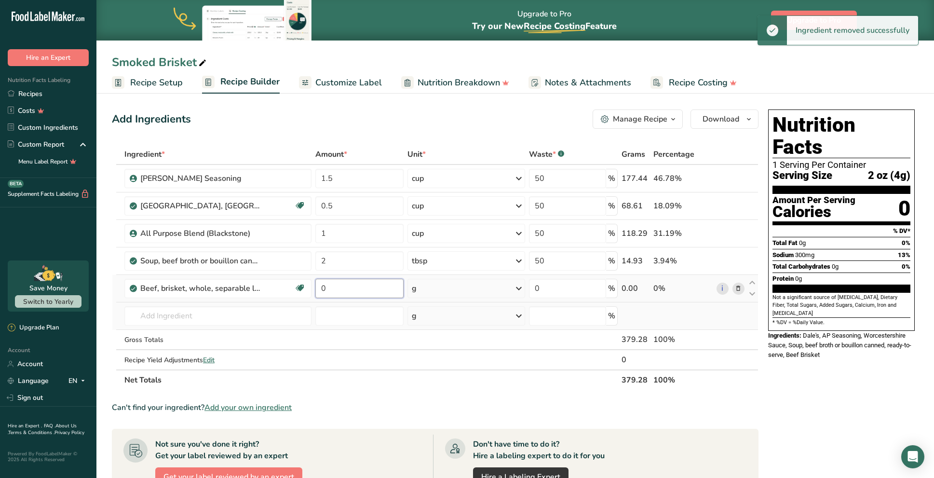
click at [351, 289] on input "0" at bounding box center [359, 288] width 88 height 19
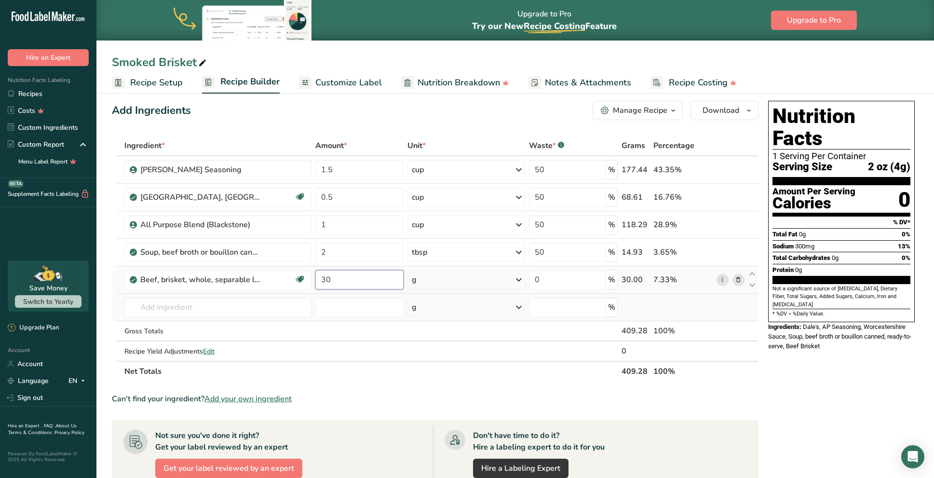
scroll to position [9, 0]
type input "30"
click at [441, 279] on div "Ingredient * Amount * Unit * Waste * .a-a{fill:#347362;}.b-a{fill:#fff;} Grams …" at bounding box center [435, 258] width 646 height 246
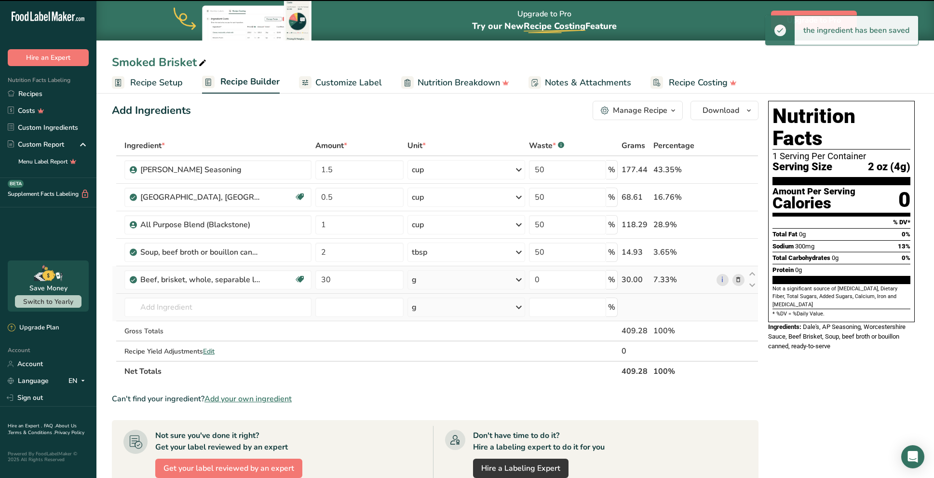
click at [441, 281] on div "g" at bounding box center [466, 279] width 118 height 19
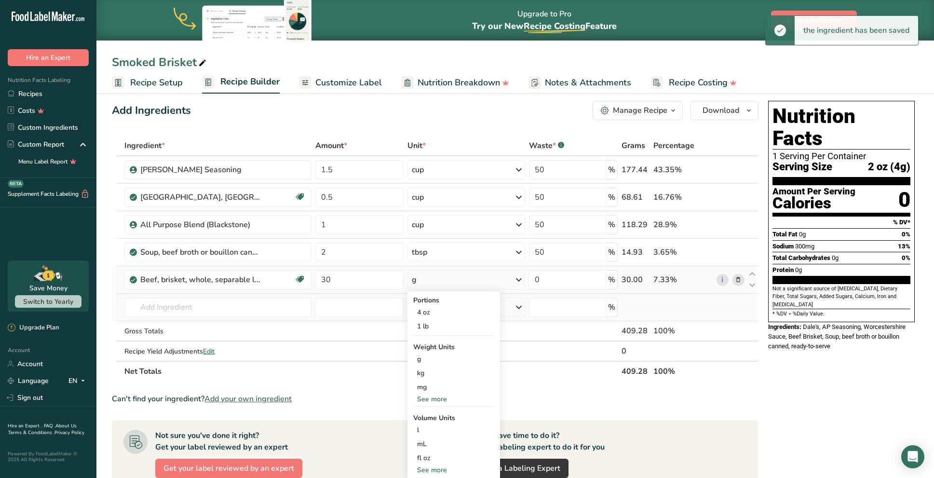
click at [433, 398] on div "See more" at bounding box center [453, 399] width 81 height 10
drag, startPoint x: 427, startPoint y: 412, endPoint x: 438, endPoint y: 408, distance: 11.3
click at [427, 412] on div "lb" at bounding box center [453, 415] width 81 height 14
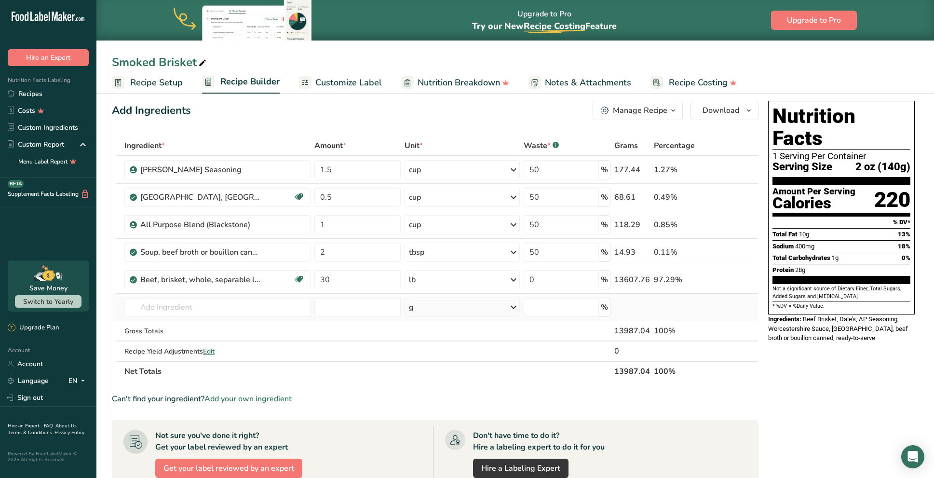
scroll to position [10, 0]
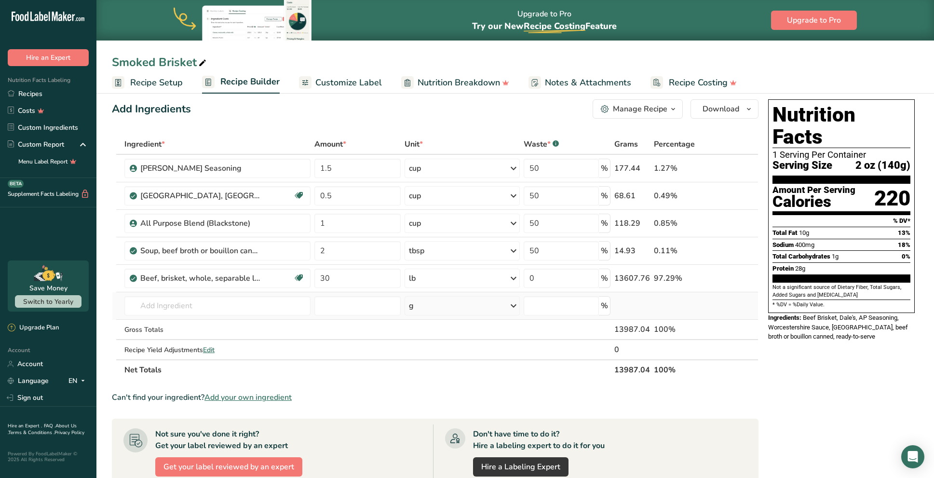
click at [355, 79] on span "Customize Label" at bounding box center [348, 82] width 67 height 13
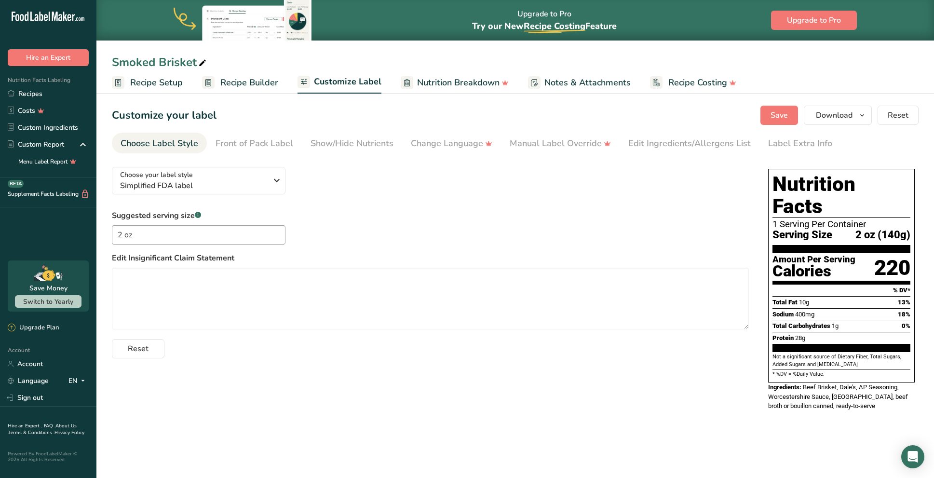
click at [459, 81] on span "Nutrition Breakdown" at bounding box center [458, 82] width 82 height 13
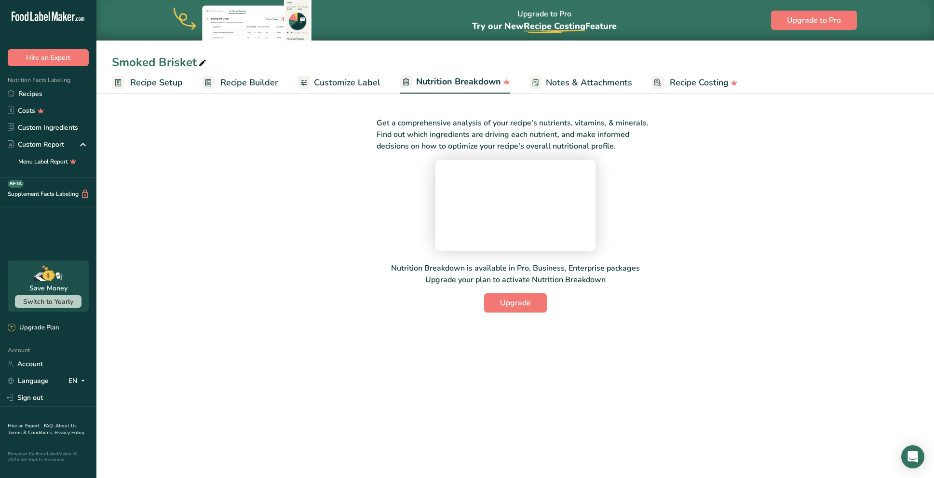
click at [334, 83] on span "Customize Label" at bounding box center [347, 82] width 67 height 13
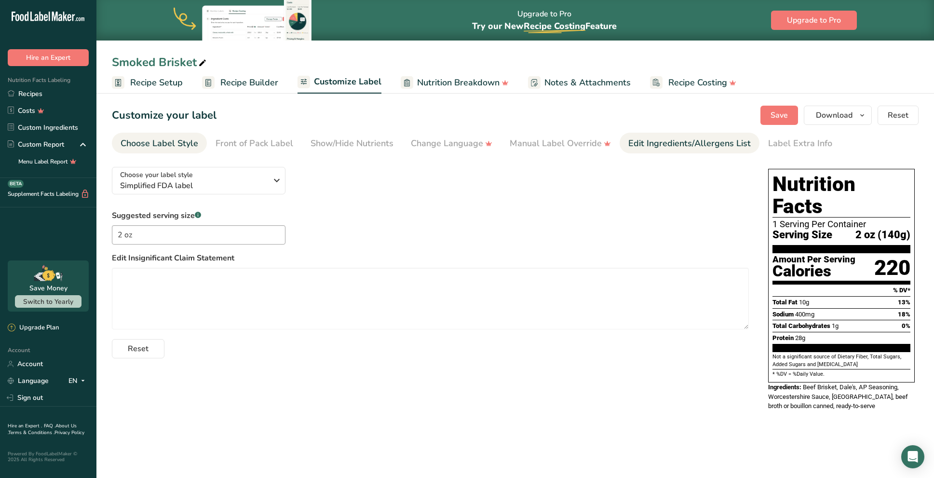
click at [645, 145] on div "Edit Ingredients/Allergens List" at bounding box center [689, 143] width 122 height 13
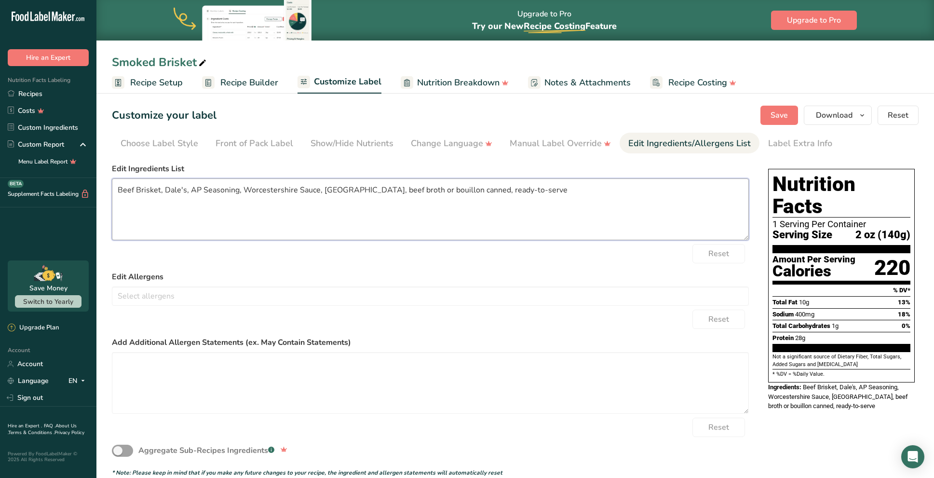
click at [510, 214] on textarea "Beef Brisket, Dale's, AP Seasoning, Worcestershire Sauce, [GEOGRAPHIC_DATA], be…" at bounding box center [430, 209] width 637 height 62
click at [510, 213] on textarea "Beef Brisket, Dale's, AP Seasoning, Worcestershire Sauce, [GEOGRAPHIC_DATA], be…" at bounding box center [430, 209] width 637 height 62
paste textarea "Beef Brisket, Spices, Worcestershire Sauce, Beef Broth"
type textarea "Beef Brisket, Spices, Worcestershire Sauce, Beef Broth"
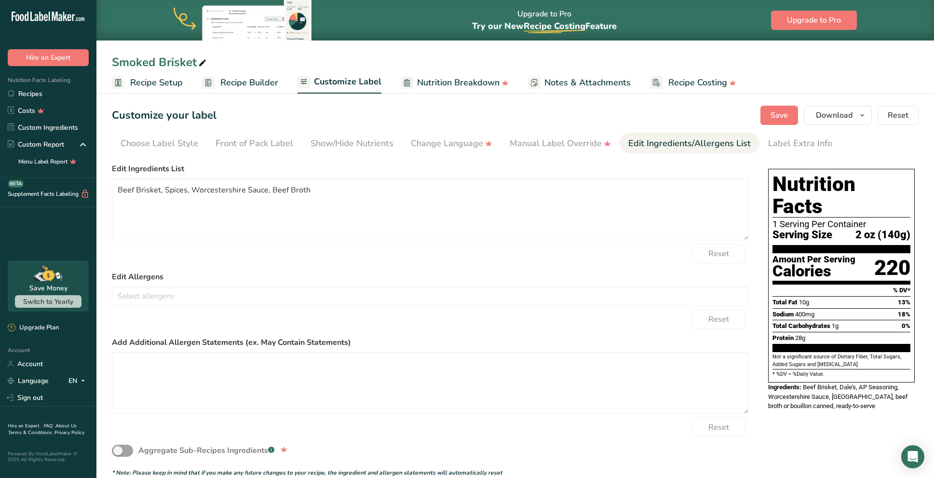
click at [464, 162] on div "Choose your label style Simplified FDA label USA (FDA) Standard FDA label Tabul…" at bounding box center [430, 318] width 637 height 318
click at [778, 115] on span "Save" at bounding box center [778, 115] width 17 height 12
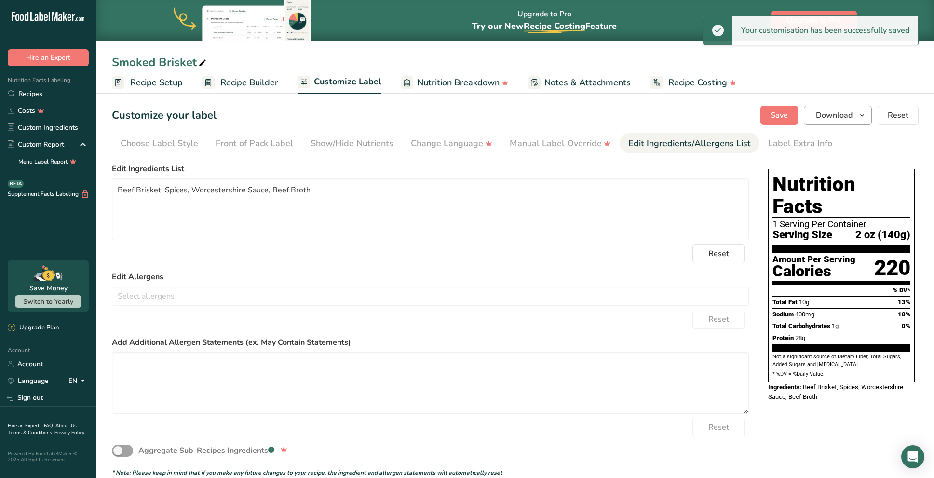
scroll to position [0, 0]
click at [840, 116] on span "Download" at bounding box center [833, 115] width 37 height 12
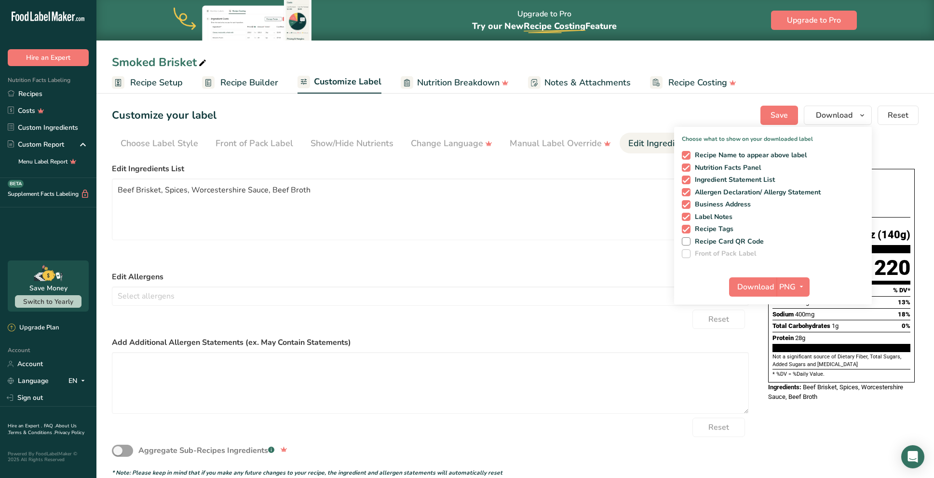
scroll to position [0, 0]
click at [751, 283] on span "Download" at bounding box center [755, 287] width 37 height 12
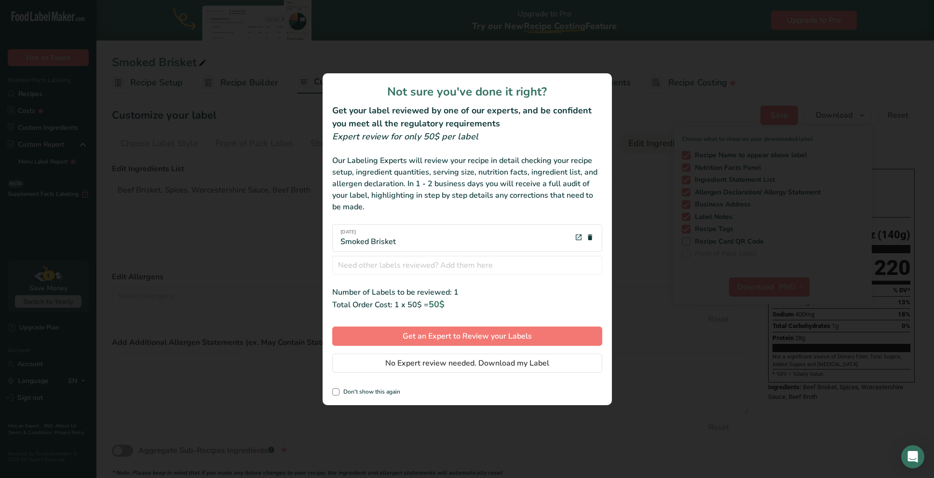
click at [405, 368] on span "No Expert review needed. Download my Label" at bounding box center [467, 363] width 164 height 12
